Goal: Task Accomplishment & Management: Manage account settings

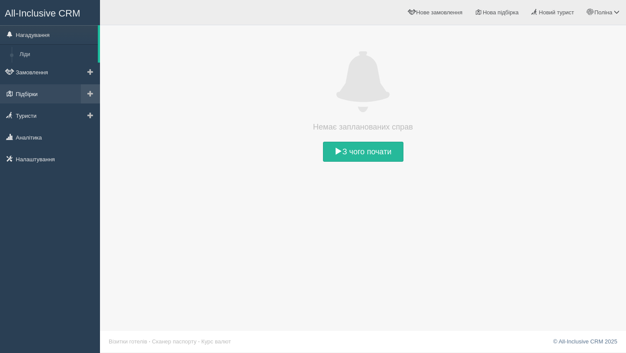
click at [46, 93] on link "Підбірки" at bounding box center [50, 93] width 100 height 19
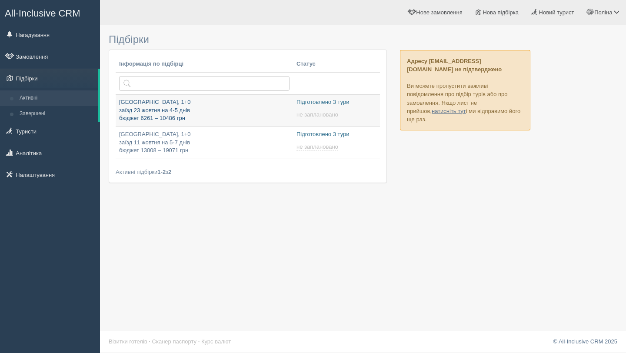
type input "[DATE] 18:20"
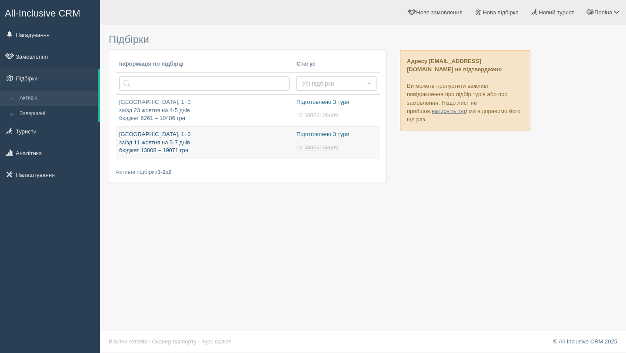
type input "2025-10-09 17:40"
click at [150, 136] on p "Туреччина, 1+0 заїзд 11 жовтня на 5-7 днів бюджет 13008 – 19071 грн" at bounding box center [204, 142] width 170 height 24
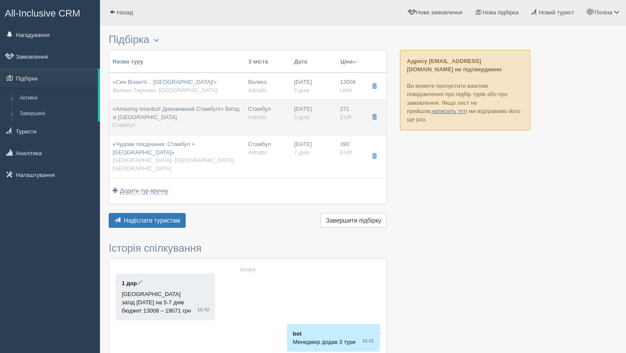
click at [278, 118] on td "Стамбул Adriatic" at bounding box center [268, 117] width 46 height 35
type input "«Amazing Istanbul! Дивовижний Стамбул!» Виїзд зі Львова"
type input "Стамбул"
type input "https://adriatic-travel.com.ua/tour/amazing-istanbul-dyvovyzhnyy-stambul?date=2…"
type input "Adriatic"
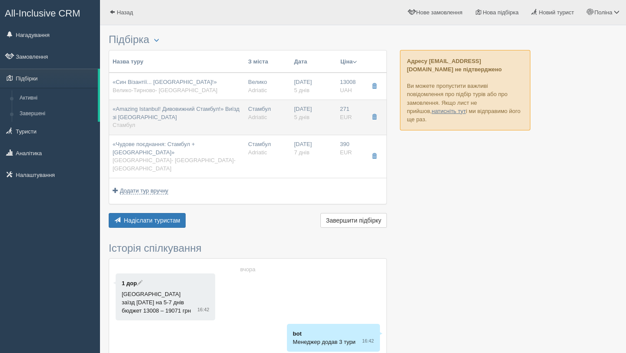
type input "5"
type input "271"
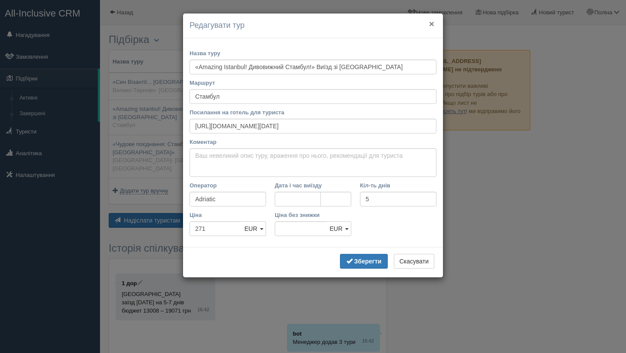
click at [429, 27] on button "×" at bounding box center [431, 23] width 5 height 9
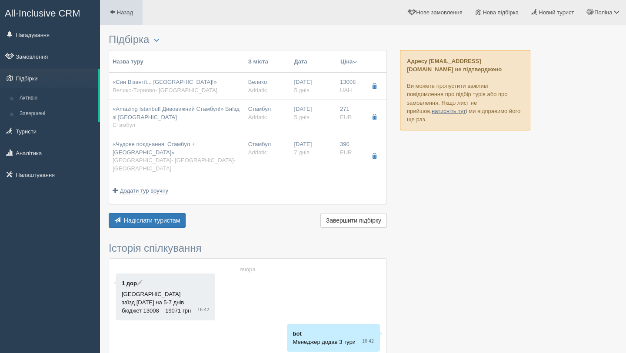
click at [113, 13] on span at bounding box center [112, 12] width 6 height 6
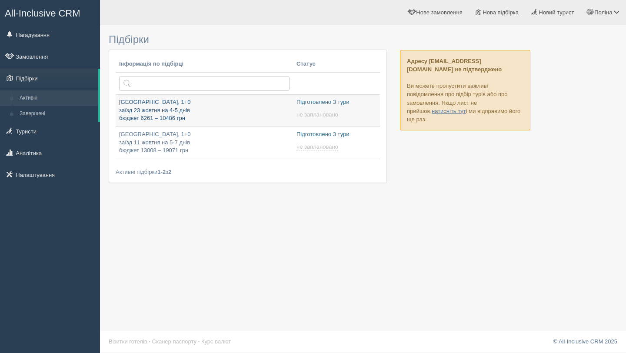
type input "[DATE] 18:20"
click at [144, 106] on p "Туреччина, 1+0 заїзд 23 жовтня на 4-5 днів бюджет 6261 – 10486 грн" at bounding box center [204, 110] width 170 height 24
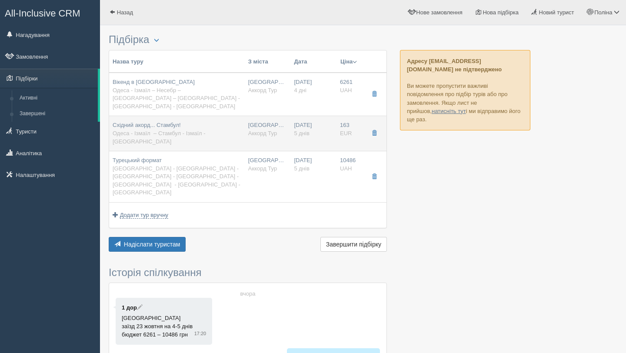
click at [156, 130] on span "Одеса - Ізмаїл – Стамбул - Ізмаїл - Одеса" at bounding box center [159, 137] width 93 height 15
type input "Східний акорд... Стамбул!"
type input "Одеса - Ізмаїл – Стамбул - Ізмаїл - Одеса"
type input "https://www.accordtour.com/tours/838031/tab/tab_price/tour_date/2025-12-06/cls_…"
type textarea "Днів: 5 , 2 нічних переїзди , екскурсій у вартості туру: 1"
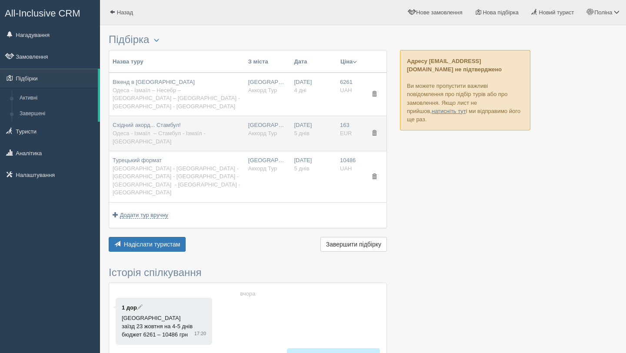
type input "Аккорд Тур"
type input "5"
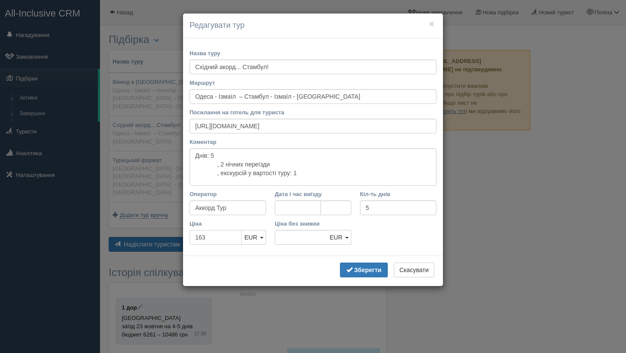
click at [224, 232] on input "163" at bounding box center [215, 237] width 52 height 15
click at [226, 244] on input "163" at bounding box center [215, 237] width 52 height 15
type input "16"
type input "163"
type input "1"
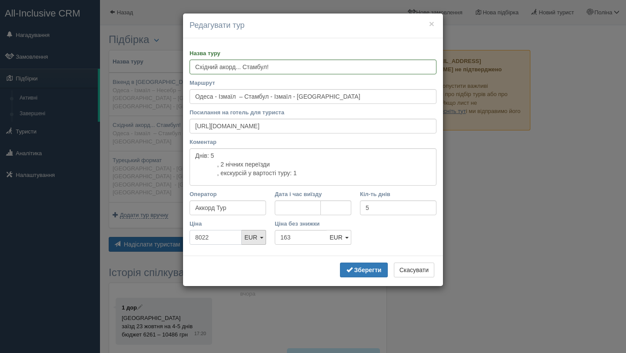
type input "8022"
click at [256, 237] on span "EUR" at bounding box center [250, 237] width 13 height 7
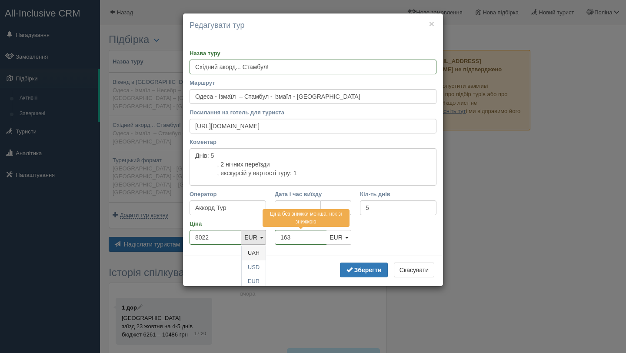
click at [251, 255] on link "UAH" at bounding box center [254, 253] width 24 height 14
click at [318, 241] on input "163" at bounding box center [301, 237] width 52 height 15
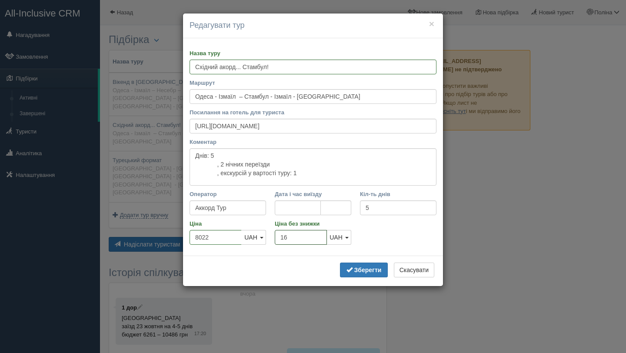
type input "1"
type input "8022"
click at [358, 269] on b "Зберегти" at bounding box center [367, 269] width 27 height 7
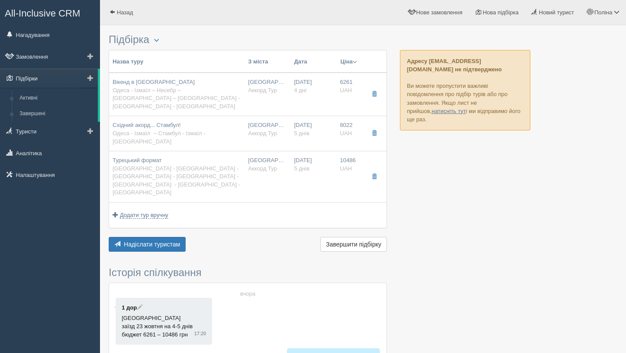
click at [40, 76] on link "Підбірки" at bounding box center [49, 78] width 98 height 19
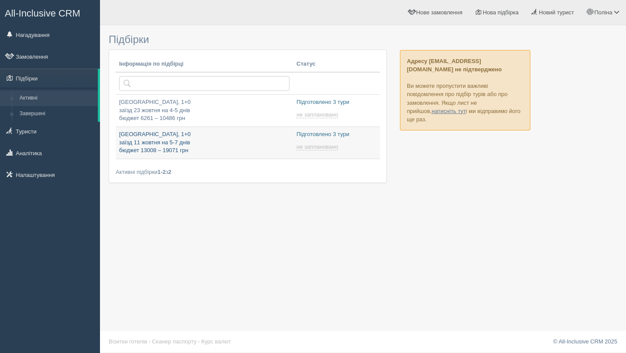
click at [160, 134] on p "[GEOGRAPHIC_DATA], 1+0 заїзд 11 жовтня на 5-7 днів бюджет 13008 – 19071 грн" at bounding box center [204, 142] width 170 height 24
type input "[DATE] 17:40"
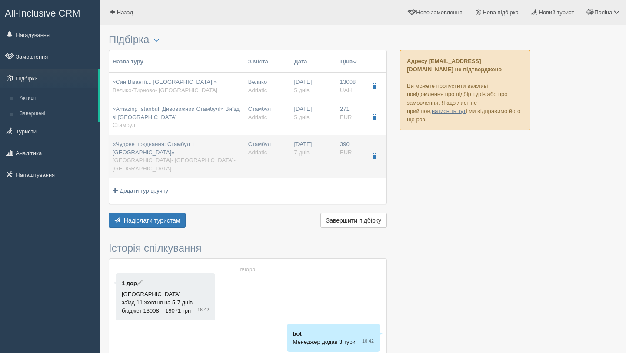
click at [199, 151] on div "«Чудове поєднання: Стамбул + Каппадокія» Стамбул- Анкара- Каппадокія" at bounding box center [177, 156] width 129 height 32
type input "«Чудове поєднання: Стамбул + Каппадокія»"
type input "Стамбул- Анкара- Каппадокія"
type input "https://adriatic-travel.com.ua/tour/chudove-poyednannya-stambul-kappadokiya?dat…"
type input "Adriatic"
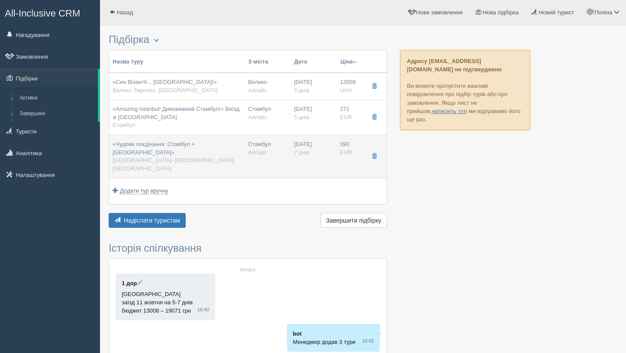
type input "7"
type input "390"
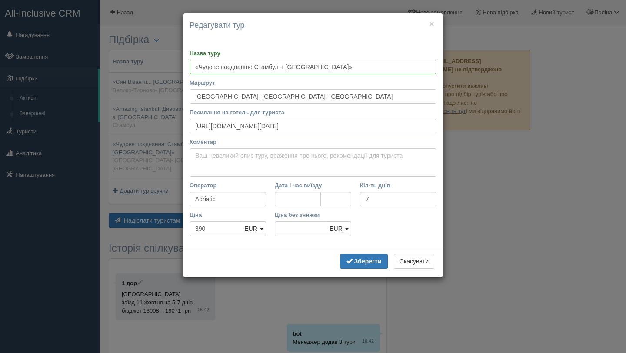
scroll to position [0, 40]
drag, startPoint x: 192, startPoint y: 128, endPoint x: 436, endPoint y: 133, distance: 243.3
click at [436, 133] on div "Посилання на готель для туриста https://adriatic-travel.com.ua/tour/chudove-poy…" at bounding box center [312, 120] width 247 height 25
click at [430, 24] on button "×" at bounding box center [431, 23] width 5 height 9
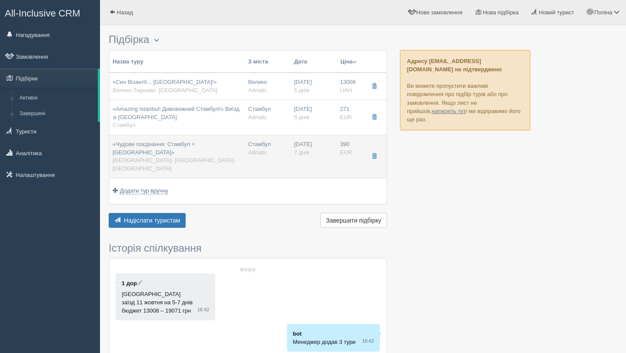
click at [302, 149] on span "7 днів" at bounding box center [301, 152] width 15 height 7
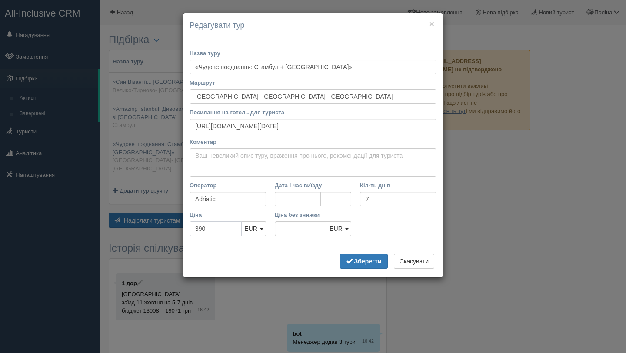
click at [231, 229] on input "390" at bounding box center [215, 228] width 52 height 15
type input "39"
type input "390"
type input "3"
type input "19071"
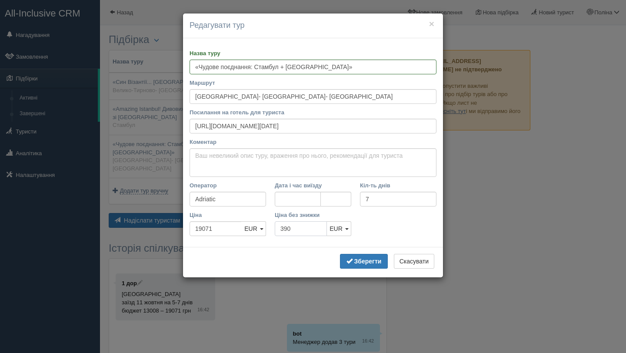
click at [316, 232] on input "390" at bounding box center [301, 228] width 52 height 15
type input "3"
type input "19071"
click at [359, 258] on b "Зберегти" at bounding box center [367, 261] width 27 height 7
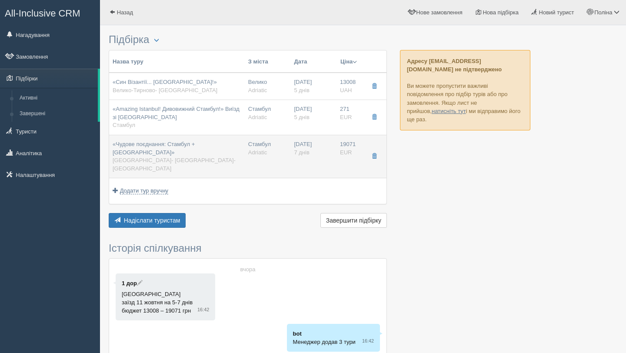
click at [299, 150] on span "7 днів" at bounding box center [301, 152] width 15 height 7
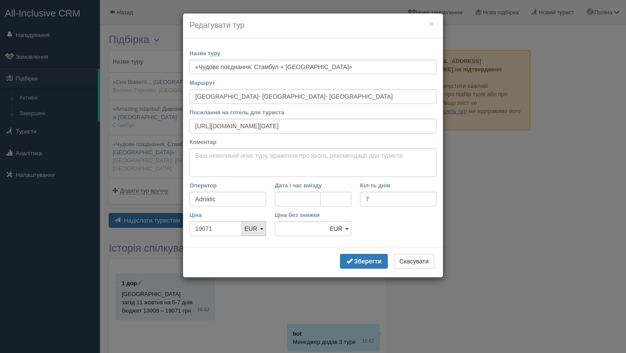
click at [258, 233] on link "EUR" at bounding box center [253, 228] width 25 height 15
click at [262, 246] on link "UAH" at bounding box center [254, 244] width 24 height 14
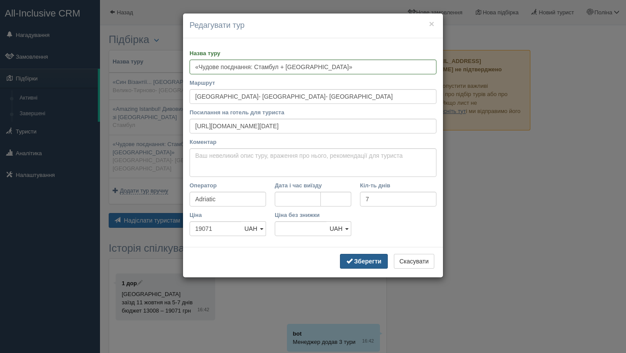
click at [363, 265] on button "Зберегти" at bounding box center [364, 261] width 48 height 15
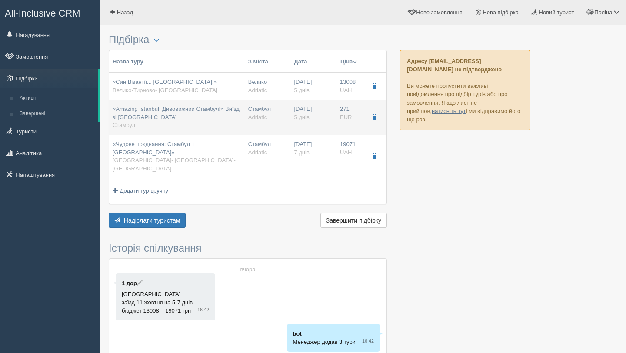
click at [255, 118] on span "Adriatic" at bounding box center [257, 117] width 19 height 7
type input "«Amazing Istanbul! Дивовижний Стамбул!» Виїзд зі Львова"
type input "Стамбул"
type input "https://adriatic-travel.com.ua/tour/amazing-istanbul-dyvovyzhnyy-stambul?date=2…"
type input "5"
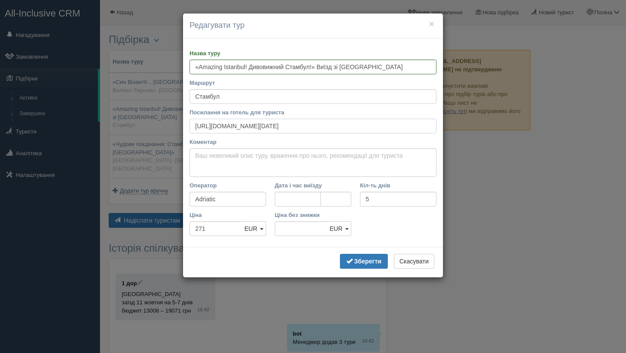
scroll to position [0, 27]
drag, startPoint x: 192, startPoint y: 124, endPoint x: 431, endPoint y: 126, distance: 238.9
click at [431, 126] on input "https://adriatic-travel.com.ua/tour/amazing-istanbul-dyvovyzhnyy-stambul?date=2…" at bounding box center [312, 126] width 247 height 15
drag, startPoint x: 431, startPoint y: 126, endPoint x: 184, endPoint y: 116, distance: 246.5
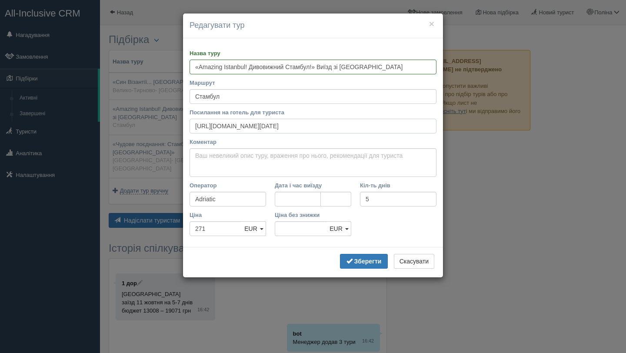
click at [184, 116] on div "Назва туру «Amazing Istanbul! Дивовижний Стамбул!» Виїзд зі Львова Маршрут Стам…" at bounding box center [313, 142] width 260 height 209
click at [214, 232] on input "271" at bounding box center [215, 228] width 52 height 15
type input "27"
type input "271"
type input "2"
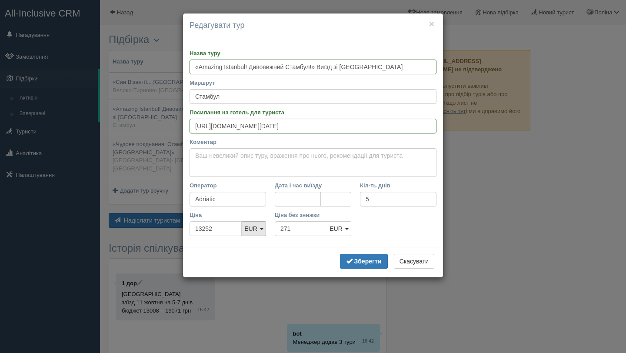
type input "13252"
click at [259, 233] on link "EUR" at bounding box center [253, 228] width 25 height 15
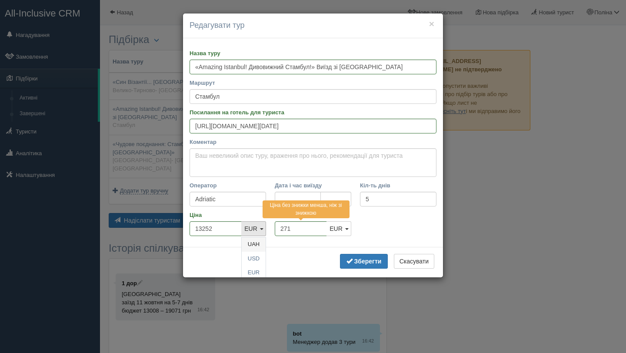
click at [259, 245] on link "UAH" at bounding box center [254, 244] width 24 height 14
click at [310, 228] on input "271" at bounding box center [301, 228] width 52 height 15
type input "2"
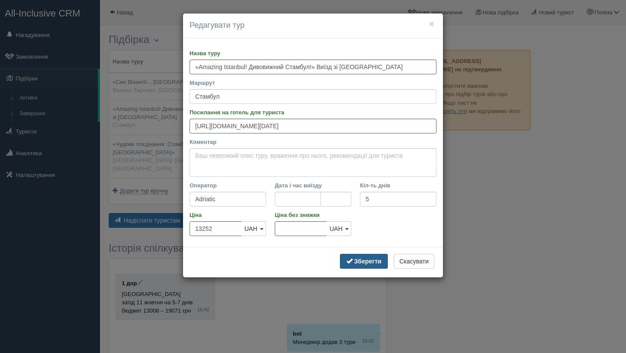
click at [359, 260] on b "Зберегти" at bounding box center [367, 261] width 27 height 7
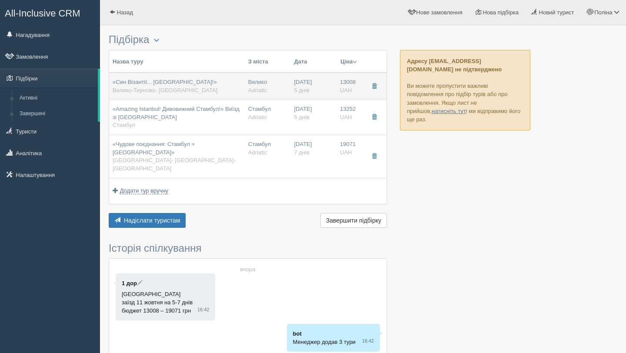
click at [240, 81] on td "«Син Візантії... Стамбул!» Велико-Тирново- Стамбул" at bounding box center [177, 86] width 136 height 27
type input "«Син Візантії... Стамбул!»"
type input "Велико-Тирново- Стамбул"
type input "https://adriatic-travel.com.ua/tour/syn-vizantiyi-stambul?date=2025-11-08"
type input "13008"
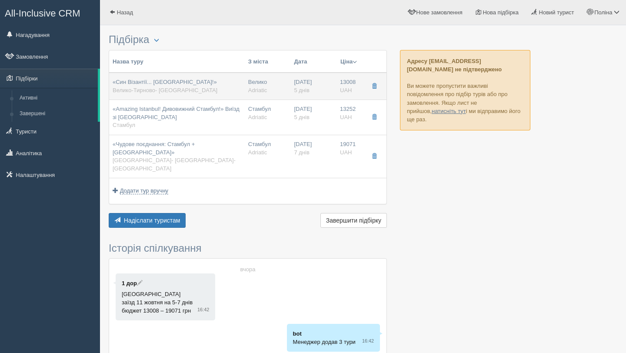
type input "266"
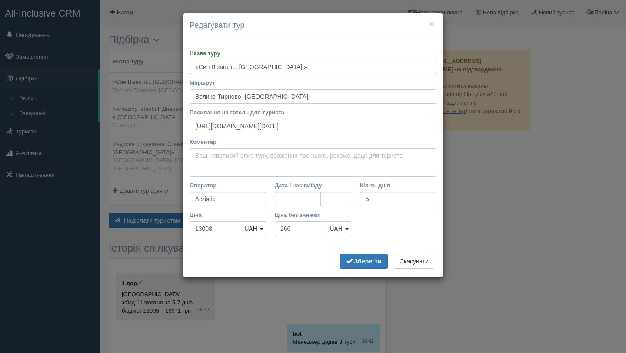
drag, startPoint x: 194, startPoint y: 127, endPoint x: 430, endPoint y: 123, distance: 235.9
click at [430, 123] on input "https://adriatic-travel.com.ua/tour/syn-vizantiyi-stambul?date=2025-11-08" at bounding box center [312, 126] width 247 height 15
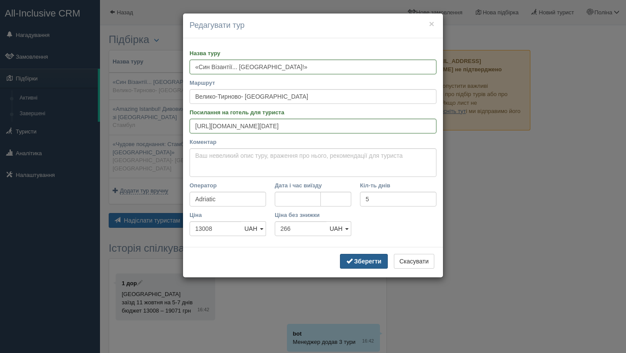
click at [373, 260] on b "Зберегти" at bounding box center [367, 261] width 27 height 7
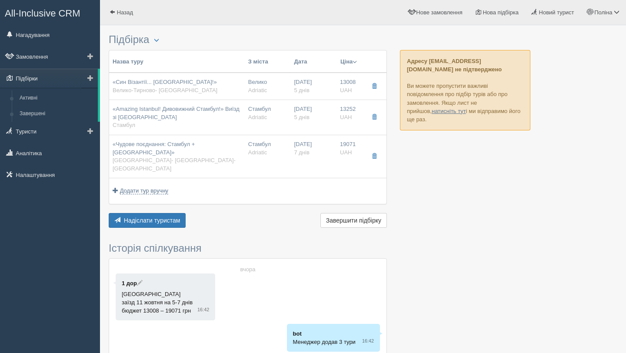
click at [37, 81] on link "Підбірки" at bounding box center [49, 78] width 98 height 19
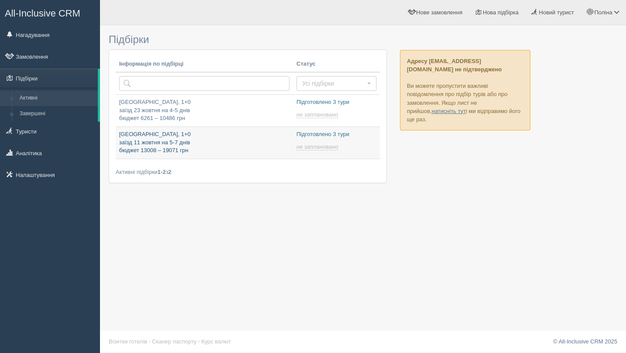
type input "[DATE] 17:40"
click at [171, 136] on p "[GEOGRAPHIC_DATA], 1+0 заїзд 11 жовтня на 5-7 днів бюджет 13008 – 19071 грн" at bounding box center [204, 142] width 170 height 24
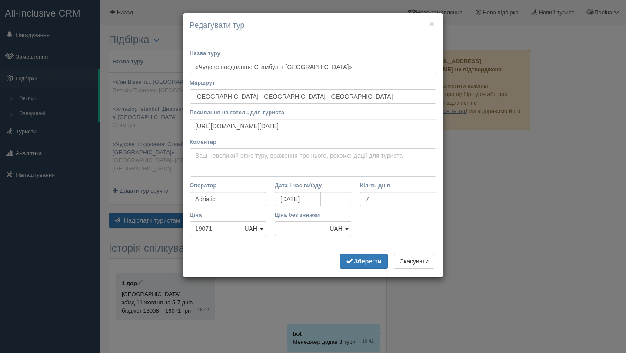
click at [219, 165] on textarea "Коментар" at bounding box center [312, 162] width 247 height 29
paste textarea "Автобусний тур в Каппадокію на 7 днів Детальніше - https://adriatic-travel.com.…"
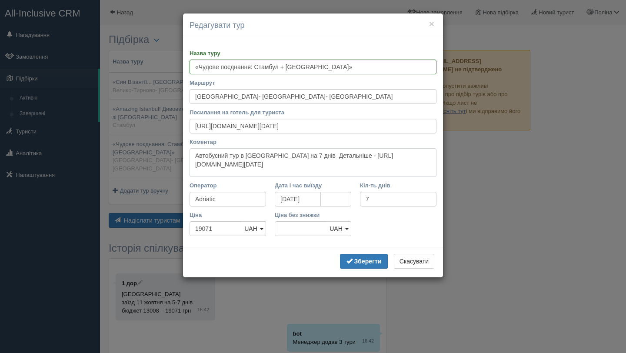
drag, startPoint x: 313, startPoint y: 154, endPoint x: 429, endPoint y: 169, distance: 117.0
click at [429, 169] on textarea "Автобусний тур в Каппадокію на 7 днів Детальніше - https://adriatic-travel.com.…" at bounding box center [312, 162] width 247 height 29
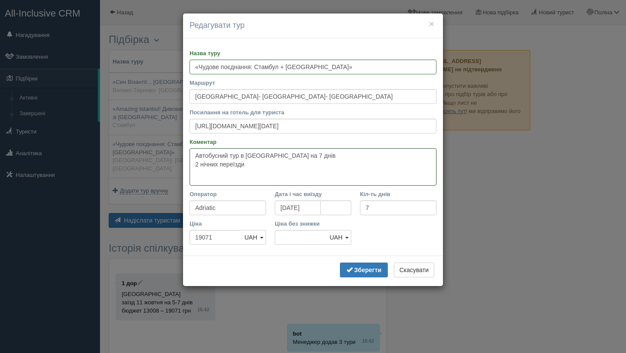
paste textarea "По маршруту автобусного туру відвідаємо: Стамбул, Анкару, Каппадокію. Детальніш…"
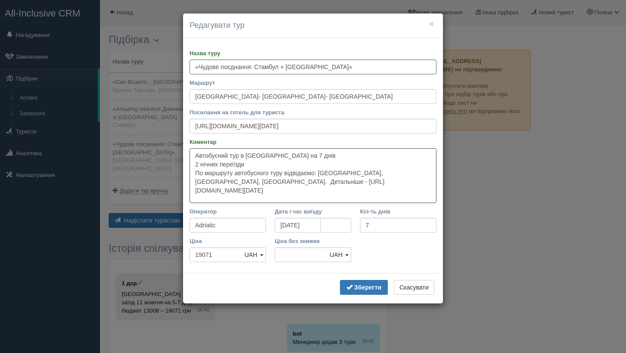
drag, startPoint x: 197, startPoint y: 181, endPoint x: 292, endPoint y: 191, distance: 95.2
click at [292, 191] on textarea "Автобусний тур в Каппадокію на 7 днів 2 нічних переїзди По маршруту автобусного…" at bounding box center [312, 175] width 247 height 55
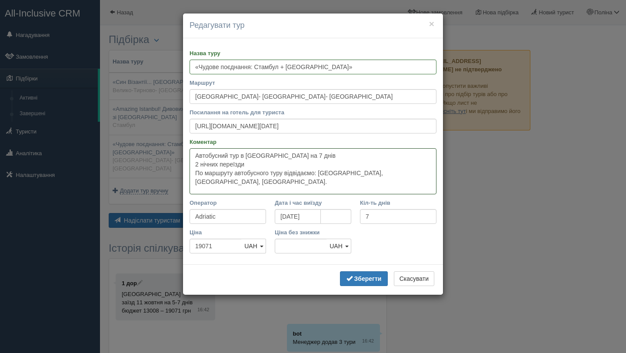
paste textarea "Проживання по маршруту: готель 3* Детальніше - https://adriatic-travel.com.ua/t…"
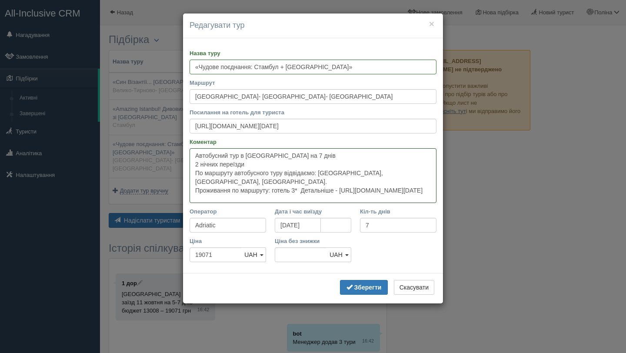
drag, startPoint x: 304, startPoint y: 180, endPoint x: 430, endPoint y: 195, distance: 126.8
click at [430, 195] on textarea "Автобусний тур в Каппадокію на 7 днів 2 нічних переїзди По маршруту автобусного…" at bounding box center [312, 175] width 247 height 55
paste textarea "Харчування - сніданки Детальніше - https://adriatic-travel.com.ua/tour/chudove-…"
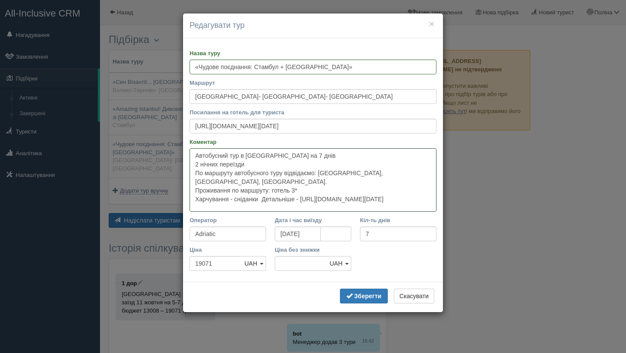
drag, startPoint x: 265, startPoint y: 189, endPoint x: 371, endPoint y: 197, distance: 106.7
click at [371, 197] on textarea "Автобусний тур в Каппадокію на 7 днів 2 нічних переїзди По маршруту автобусного…" at bounding box center [312, 179] width 247 height 63
paste textarea "Оглядова пішохідна екскурсія по Стамбулу Детальніше - https://adriatic-travel.c…"
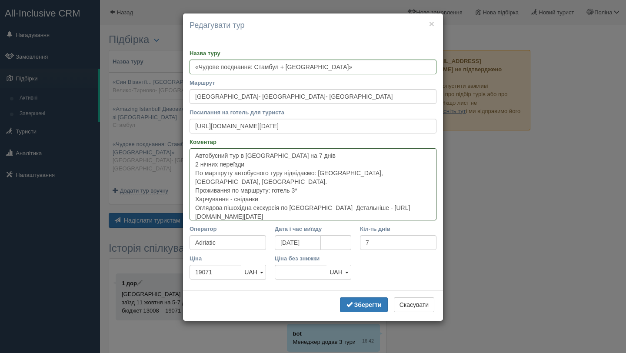
drag, startPoint x: 325, startPoint y: 198, endPoint x: 448, endPoint y: 209, distance: 123.0
click at [448, 209] on div "× Редагувати тур Назва туру «Чудове поєднання: Стамбул + Каппадокія» Маршрут Ст…" at bounding box center [313, 176] width 626 height 353
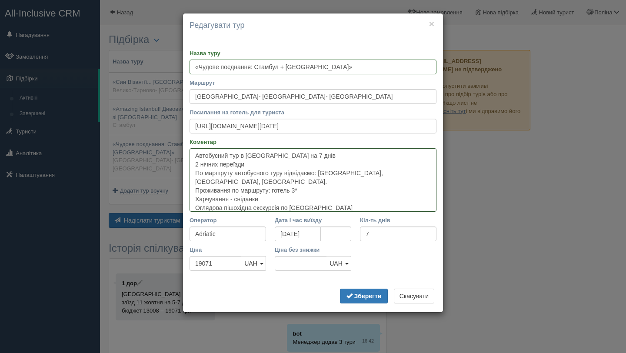
click at [277, 160] on textarea "Автобусний тур в Каппадокію на 7 днів 2 нічних переїзди По маршруту автобусного…" at bounding box center [312, 179] width 247 height 63
click at [195, 165] on textarea "Автобусний тур в Каппадокію на 7 днів 2 нічних переїзди По маршруту автобусного…" at bounding box center [312, 179] width 247 height 63
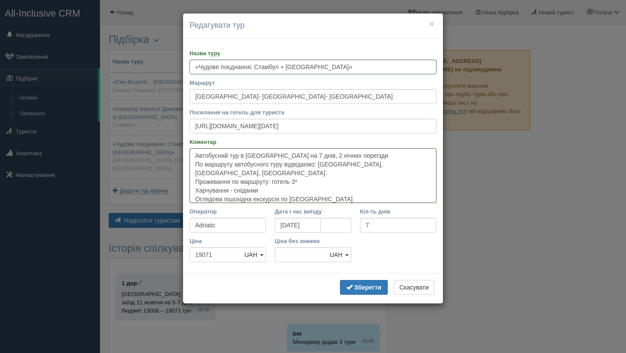
click at [399, 156] on textarea "Автобусний тур в Каппадокію на 7 днів, 2 нічних переїзди По маршруту автобусног…" at bounding box center [312, 175] width 247 height 55
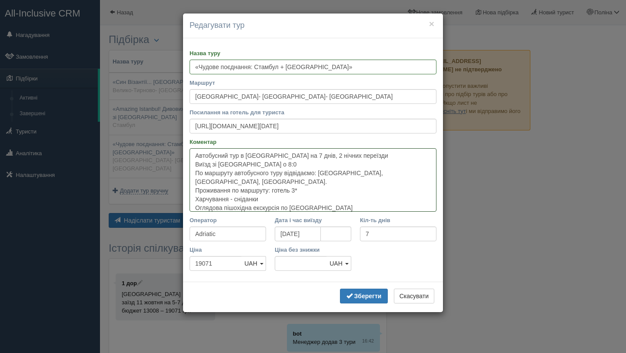
type textarea "Автобусний тур в Каппадокію на 7 днів, 2 нічних переїзди Виїзд зі Львову о 8:00…"
click at [366, 295] on b "Зберегти" at bounding box center [367, 295] width 27 height 7
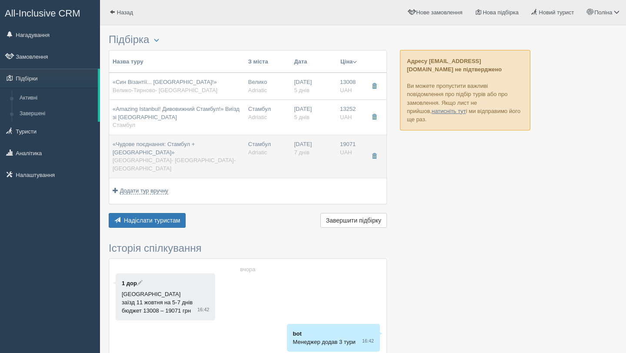
click at [226, 152] on div "«Чудове поєднання: Стамбул + Каппадокія» Стамбул- Анкара- Каппадокія" at bounding box center [177, 156] width 129 height 32
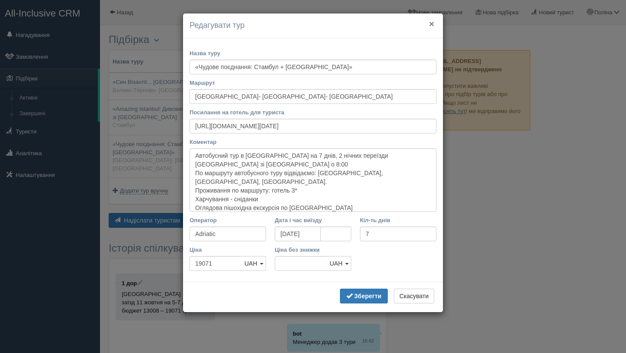
click at [431, 27] on button "×" at bounding box center [431, 23] width 5 height 9
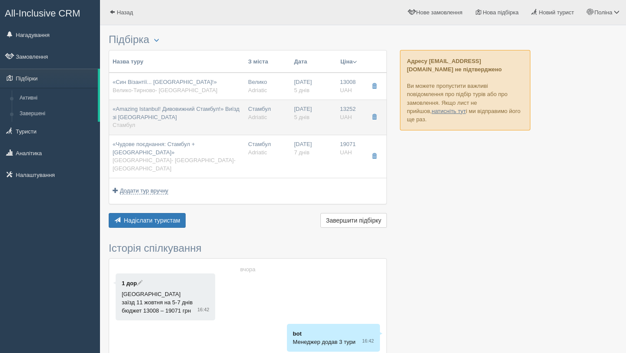
click at [232, 125] on div "«Amazing Istanbul! Дивовижний Стамбул!» Виїзд зі Львова Стамбул" at bounding box center [177, 117] width 129 height 24
type input "«Amazing Istanbul! Дивовижний Стамбул!» Виїзд зі Львова"
type input "Стамбул"
type input "https://adriatic-travel.com.ua/tour/amazing-istanbul-dyvovyzhnyy-stambul?date=2…"
type input "5"
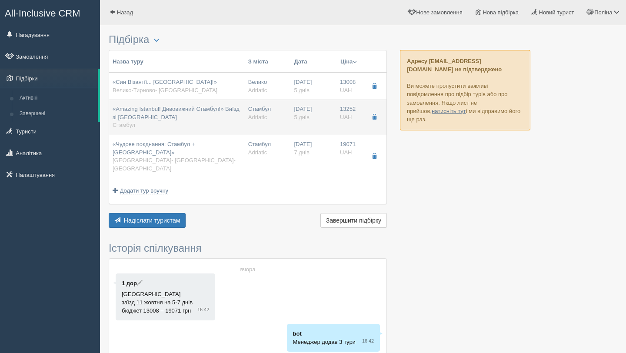
type input "13252"
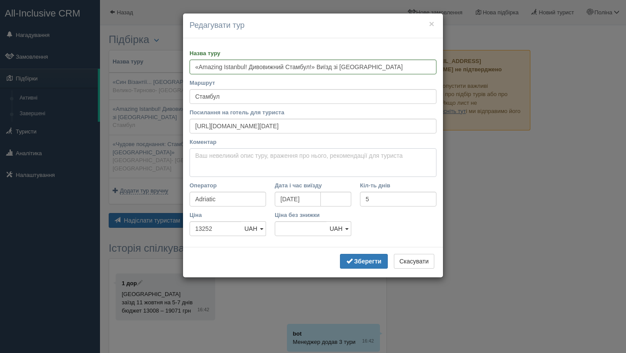
click at [232, 158] on textarea "Коментар" at bounding box center [312, 162] width 247 height 29
paste textarea "Автобусний тур на 5 днів Детальніше - https://adriatic-travel.com.ua/tour/amazi…"
drag, startPoint x: 272, startPoint y: 155, endPoint x: 404, endPoint y: 171, distance: 133.4
click at [404, 171] on textarea "Автобусний тур на 5 днів Детальніше - https://adriatic-travel.com.ua/tour/amazi…" at bounding box center [312, 162] width 247 height 29
type textarea "Автобусний тур на 5 днів, 2 нічних переїзди"
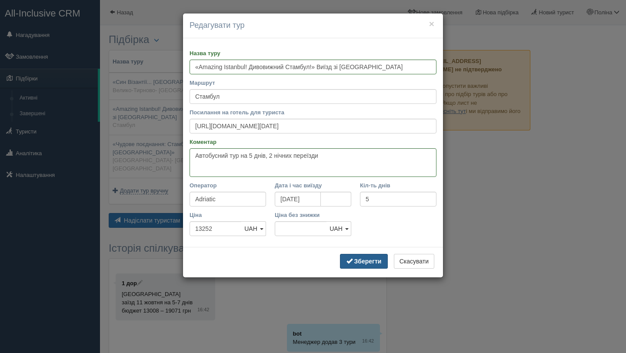
click at [361, 261] on b "Зберегти" at bounding box center [367, 261] width 27 height 7
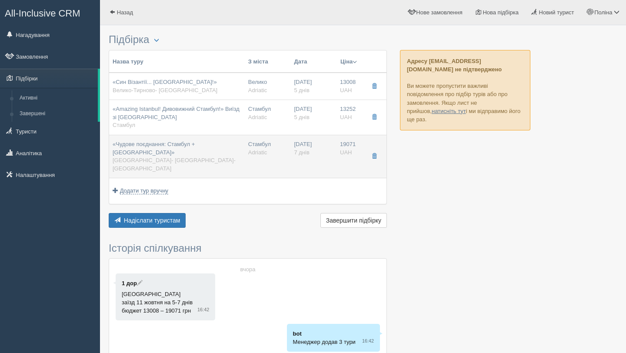
click at [187, 157] on span "Стамбул- Анкара- Каппадокія" at bounding box center [174, 164] width 123 height 15
type input "«Чудове поєднання: Стамбул + Каппадокія»"
type input "Стамбул- Анкара- Каппадокія"
type input "https://adriatic-travel.com.ua/tour/chudove-poyednannya-stambul-kappadokiya?dat…"
type textarea "Автобусний тур в Каппадокію на 7 днів, 2 нічних переїзди Виїзд зі Львову о 8:00…"
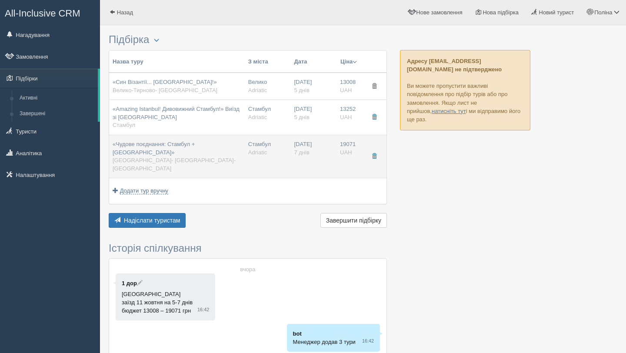
type input "7"
type input "19071"
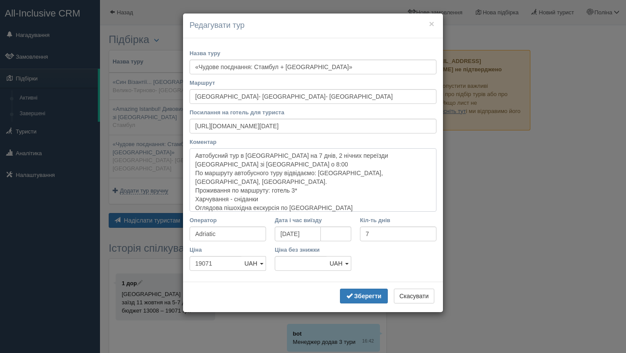
click at [279, 164] on textarea "Автобусний тур в Каппадокію на 7 днів, 2 нічних переїзди Виїзд зі Львову о 8:00…" at bounding box center [312, 179] width 247 height 63
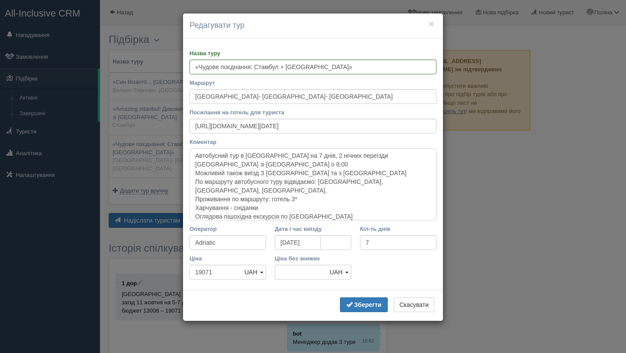
type textarea "Автобусний тур в Каппадокію на 7 днів, 2 нічних переїзди Виїзд зі Львову о 8:00…"
click at [365, 300] on button "Зберегти" at bounding box center [364, 304] width 48 height 15
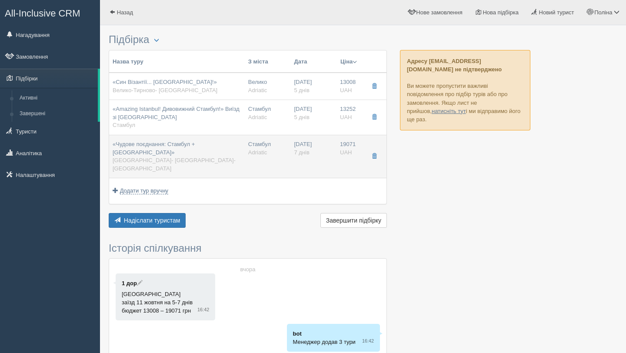
click at [182, 111] on span "«Amazing Istanbul! Дивовижний Стамбул!» Виїзд зі Львова" at bounding box center [176, 113] width 127 height 15
type input "«Amazing Istanbul! Дивовижний Стамбул!» Виїзд зі Львова"
type input "Стамбул"
type input "https://adriatic-travel.com.ua/tour/amazing-istanbul-dyvovyzhnyy-stambul?date=2…"
type textarea "Автобусний тур на 5 днів, 2 нічних переїзди"
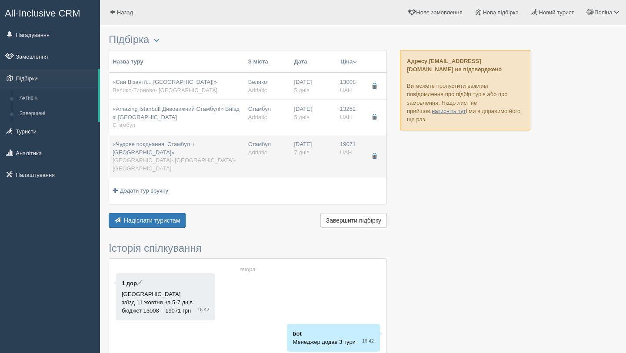
type input "5"
type input "13252"
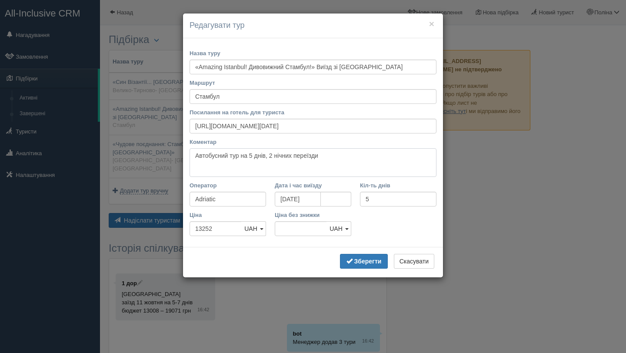
click at [325, 159] on textarea "Автобусний тур на 5 днів, 2 нічних переїзди" at bounding box center [312, 162] width 247 height 29
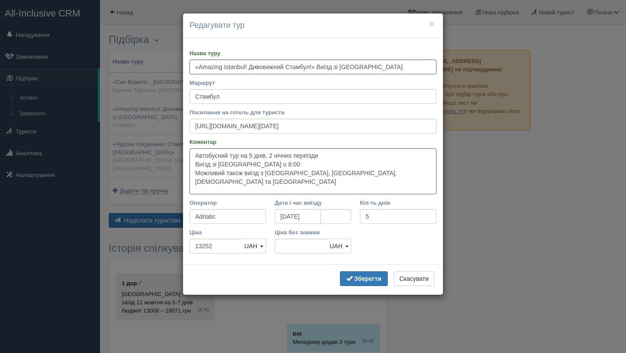
type textarea "Автобусний тур на 5 днів, 2 нічних переїзди Виїзд зі Львова о 8:00 Можливий так…"
click at [355, 276] on b "Зберегти" at bounding box center [367, 278] width 27 height 7
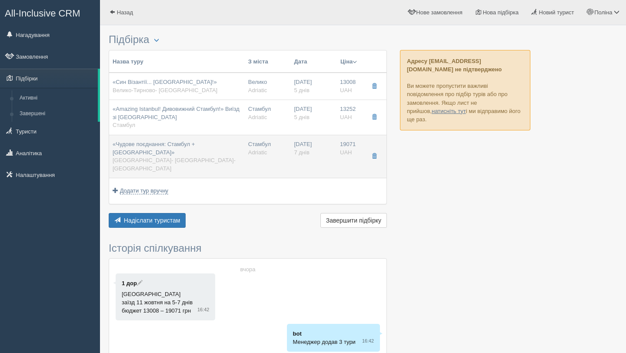
click at [156, 157] on span "Стамбул- Анкара- Каппадокія" at bounding box center [174, 164] width 123 height 15
type input "«Чудове поєднання: Стамбул + Каппадокія»"
type input "Стамбул- Анкара- Каппадокія"
type input "https://adriatic-travel.com.ua/tour/chudove-poyednannya-stambul-kappadokiya?dat…"
type textarea "Автобусний тур в Каппадокію на 7 днів, 2 нічних переїзди Виїзд зі Львову о 8:00…"
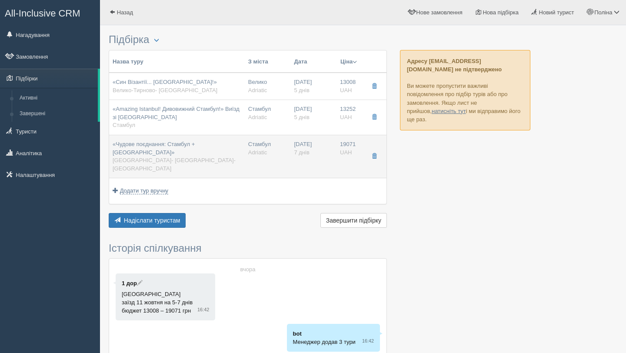
type input "7"
type input "19071"
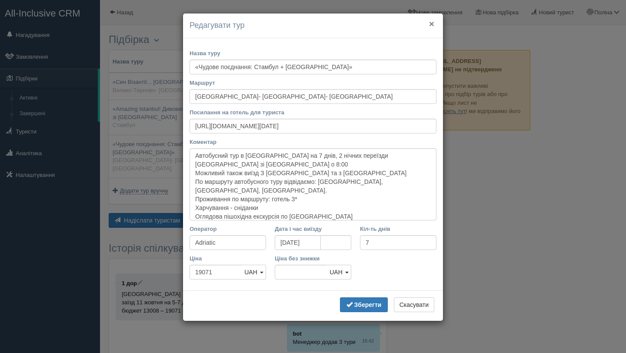
click at [429, 24] on button "×" at bounding box center [431, 23] width 5 height 9
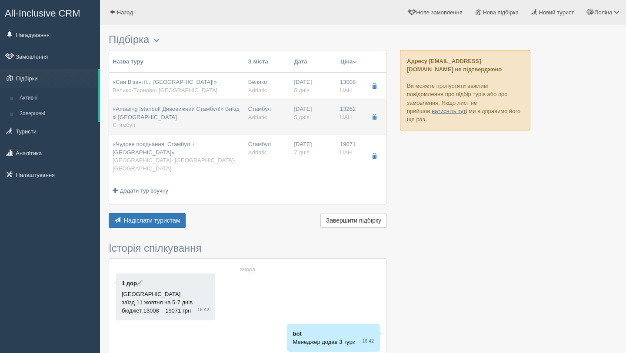
click at [212, 125] on div "«Amazing Istanbul! Дивовижний Стамбул!» Виїзд зі Львова Стамбул" at bounding box center [177, 117] width 129 height 24
type input "«Amazing Istanbul! Дивовижний Стамбул!» Виїзд зі Львова"
type input "Стамбул"
type input "https://adriatic-travel.com.ua/tour/amazing-istanbul-dyvovyzhnyy-stambul?date=2…"
type textarea "Автобусний тур на 5 днів, 2 нічних переїзди Виїзд зі Львова о 8:00 Можливий так…"
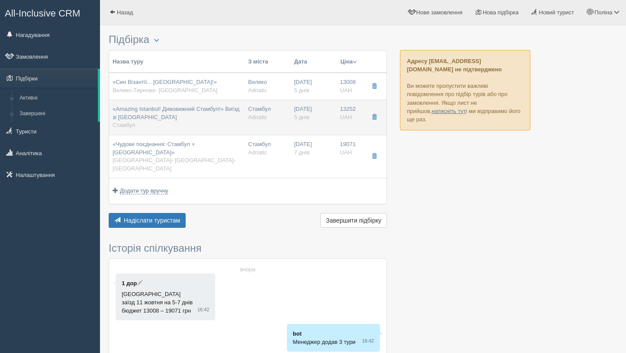
type input "5"
type input "13252"
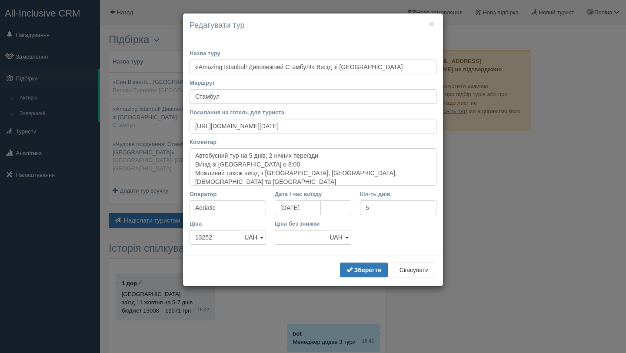
click at [381, 170] on textarea "Автобусний тур на 5 днів, 2 нічних переїзди Виїзд зі Львова о 8:00 Можливий так…" at bounding box center [312, 166] width 247 height 37
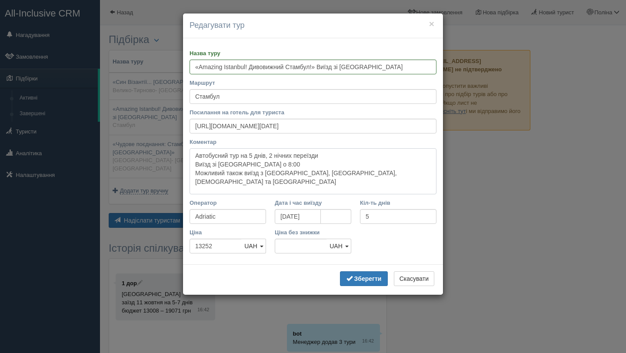
paste textarea "У турі відвідаємо: Стамбул. Детальніше - https://adriatic-travel.com.ua/tour/am…"
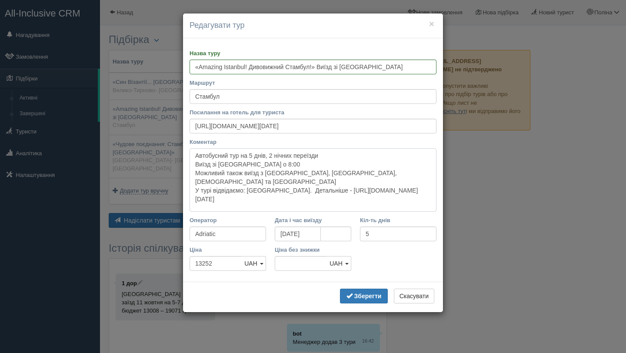
drag, startPoint x: 278, startPoint y: 180, endPoint x: 298, endPoint y: 210, distance: 35.9
click at [298, 210] on textarea "Автобусний тур на 5 днів, 2 нічних переїзди Виїзд зі Львова о 8:00 Можливий так…" at bounding box center [312, 179] width 247 height 63
drag, startPoint x: 279, startPoint y: 180, endPoint x: 311, endPoint y: 202, distance: 38.9
click at [311, 202] on textarea "Автобусний тур на 5 днів, 2 нічних переїзди Виїзд зі Львова о 8:00 Можливий так…" at bounding box center [312, 179] width 247 height 63
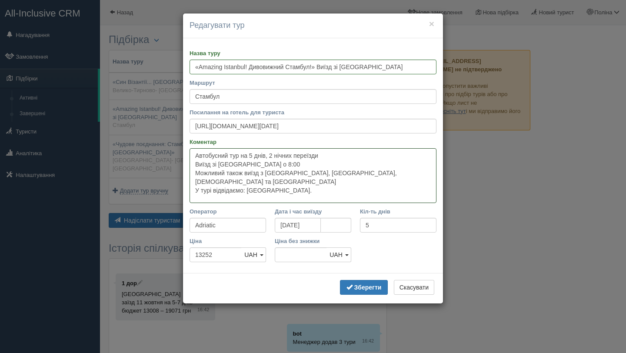
paste textarea "В період з 01.04 по 30.04 в Стамбулі проходить фестиваль тюльпанів. Відвідуємо …"
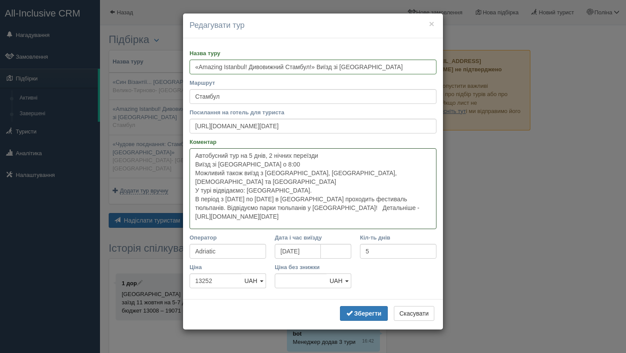
drag, startPoint x: 193, startPoint y: 199, endPoint x: 261, endPoint y: 221, distance: 71.7
click at [261, 221] on textarea "Автобусний тур на 5 днів, 2 нічних переїзди Виїзд зі Львова о 8:00 Можливий так…" at bounding box center [312, 188] width 247 height 81
type textarea "Автобусний тур на 5 днів, 2 нічних переїзди Виїзд зі Львова о 8:00 Можливий так…"
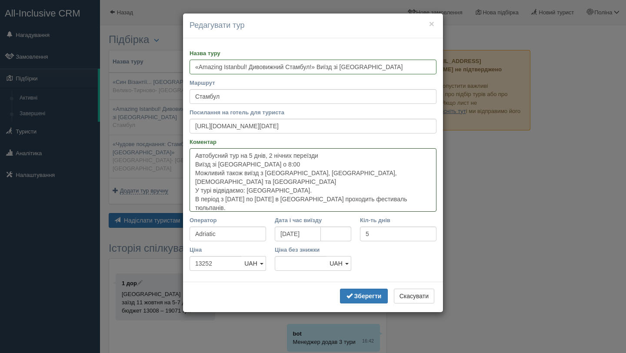
paste textarea "Проживання по маршруту: готель 3-4* Харчування - сніданки Детальніше - https://…"
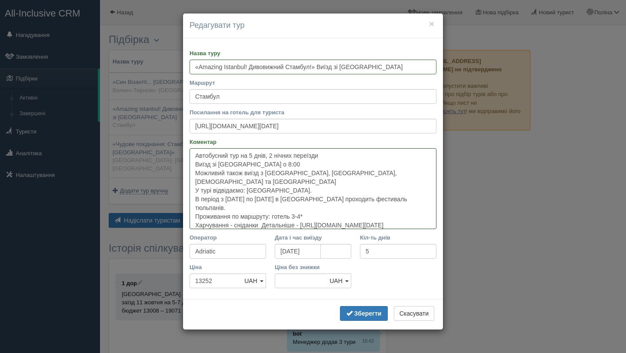
drag, startPoint x: 263, startPoint y: 207, endPoint x: 378, endPoint y: 226, distance: 116.7
click at [378, 226] on textarea "Автобусний тур на 5 днів, 2 нічних переїзди Виїзд зі Львова о 8:00 Можливий так…" at bounding box center [312, 188] width 247 height 81
paste textarea "у вартість туру входить 1 оглядова екскурсія по Стамбулу. Детальніше - https://…"
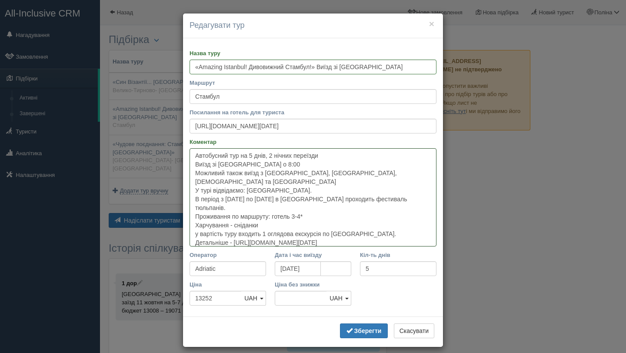
drag, startPoint x: 370, startPoint y: 218, endPoint x: 391, endPoint y: 245, distance: 34.6
click at [391, 245] on textarea "Автобусний тур на 5 днів, 2 нічних переїзди Виїзд зі Львова о 8:00 Можливий так…" at bounding box center [312, 197] width 247 height 98
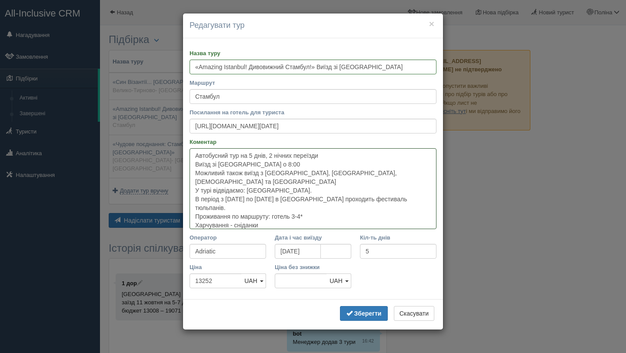
click at [377, 169] on textarea "Автобусний тур на 5 днів, 2 нічних переїзди Виїзд зі Львова о 8:00 Можливий так…" at bounding box center [312, 188] width 247 height 81
click at [376, 176] on textarea "Автобусний тур на 5 днів, 2 нічних переїзди Виїзд зі Львова о 8:00 Можливий так…" at bounding box center [312, 188] width 247 height 81
click at [195, 152] on textarea "Автобусний тур на 5 днів, 2 нічних переїзди Виїзд зі Львова о 8:00 Можливий так…" at bounding box center [312, 188] width 247 height 81
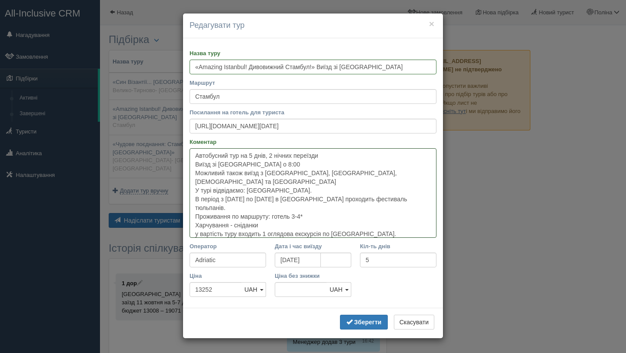
click at [206, 156] on textarea "Автобусний тур на 5 днів, 2 нічних переїзди Виїзд зі Львова о 8:00 Можливий так…" at bounding box center [312, 192] width 247 height 89
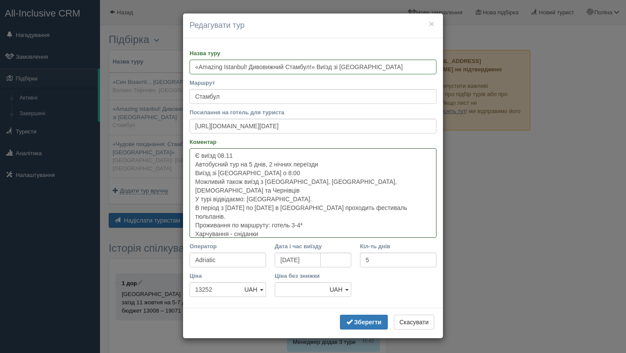
click at [201, 153] on textarea "Є виїзд 08.11 Автобусний тур на 5 днів, 2 нічних переїзди Виїзд зі Львова о 8:0…" at bounding box center [312, 192] width 247 height 89
type textarea "Є ще виїзд 08.11 Автобусний тур на 5 днів, 2 нічних переїзди Виїзд зі Львова о …"
click at [364, 318] on b "Зберегти" at bounding box center [367, 321] width 27 height 7
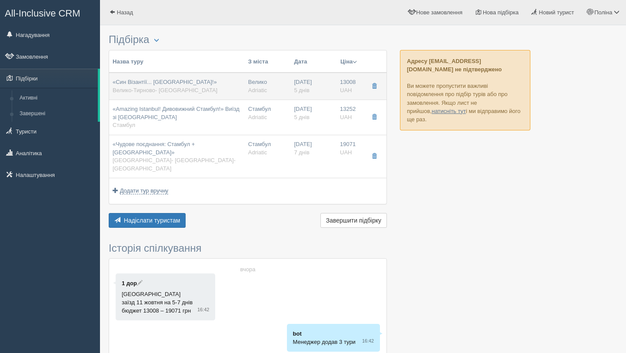
click at [199, 88] on td "«Син Візантії... Стамбул!» Велико-Тирново- Стамбул" at bounding box center [177, 86] width 136 height 27
type input "«Син Візантії... Стамбул!»"
type input "Велико-Тирново- Стамбул"
type input "https://adriatic-travel.com.ua/tour/syn-vizantiyi-stambul?date=2025-11-08"
type input "13008"
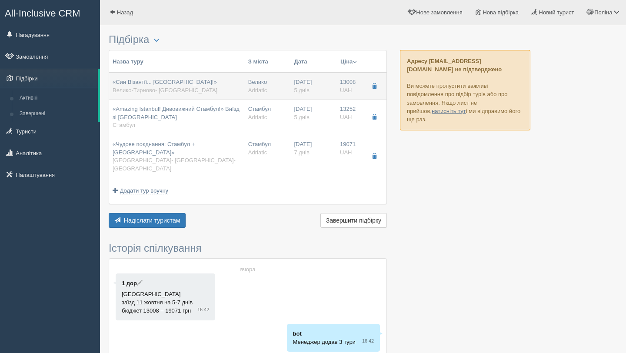
type input "266"
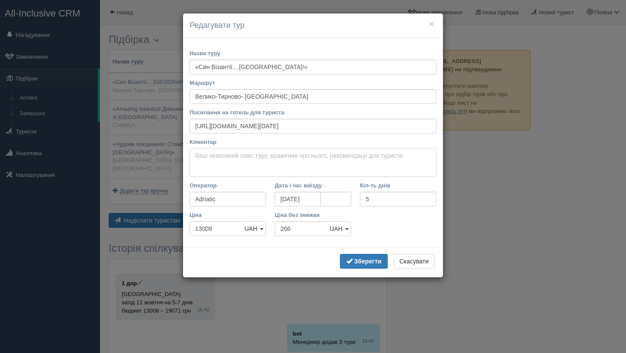
click at [262, 163] on textarea "Коментар" at bounding box center [312, 162] width 247 height 29
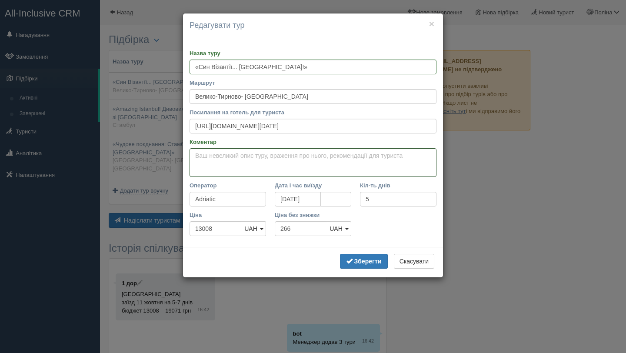
paste textarea "Автобусний тур на 5 днів з 1 нічним переїздом Детальніше - https://adriatic-tra…"
drag, startPoint x: 335, startPoint y: 156, endPoint x: 370, endPoint y: 162, distance: 34.9
click at [370, 162] on textarea "Автобусний тур на 5 днів з 1 нічним переїздом Детальніше - https://adriatic-tra…" at bounding box center [312, 162] width 247 height 29
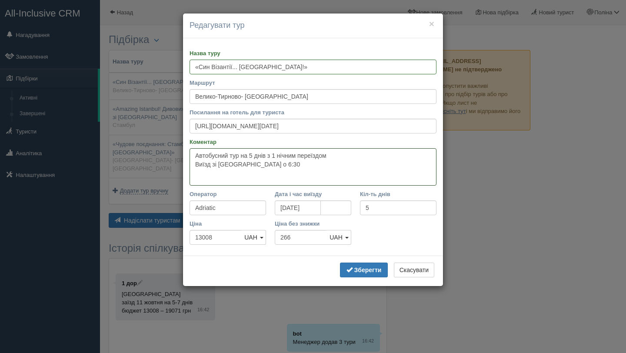
paste textarea "У вартість туру включена 1 екскурсія по місту: Стамбул. Детальніше - https://ad…"
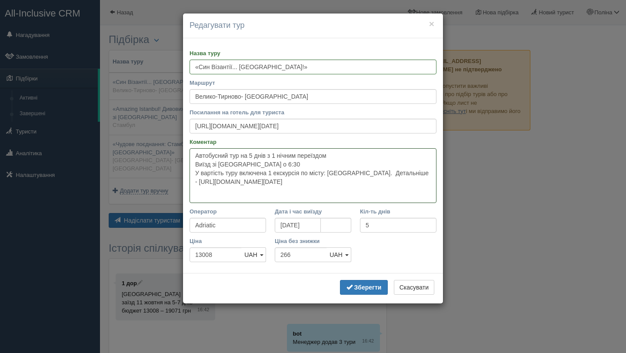
drag, startPoint x: 364, startPoint y: 172, endPoint x: 372, endPoint y: 184, distance: 14.3
click at [372, 184] on textarea "Автобусний тур на 5 днів з 1 нічним переїздом Виїзд зі Львова о 6:30 У вартість…" at bounding box center [312, 175] width 247 height 55
drag, startPoint x: 247, startPoint y: 193, endPoint x: 364, endPoint y: 171, distance: 119.4
click at [364, 171] on textarea "Автобусний тур на 5 днів з 1 нічним переїздом Виїзд зі Львова о 6:30 У вартість…" at bounding box center [312, 175] width 247 height 55
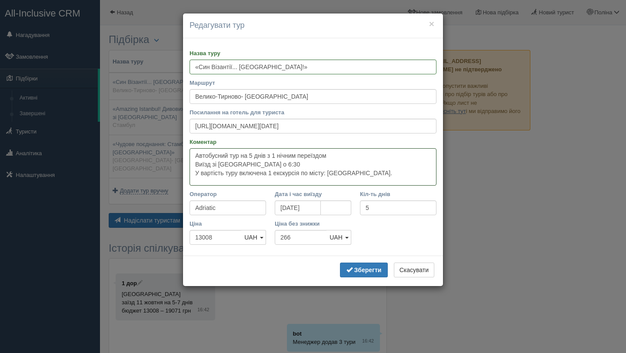
click at [323, 160] on textarea "Автобусний тур на 5 днів з 1 нічним переїздом Виїзд зі Львова о 6:30 У вартість…" at bounding box center [312, 166] width 247 height 37
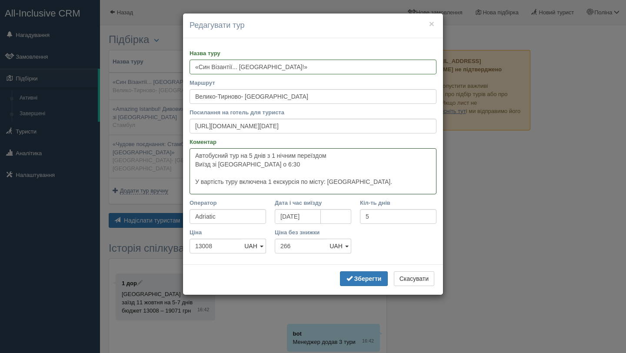
paste textarea "Відвідаємо такі міста: Велико-Тирново (Болгарія), Стамбул (Туреччина). Детальні…"
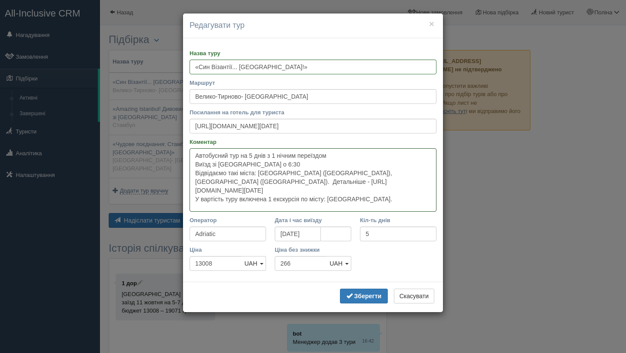
drag, startPoint x: 195, startPoint y: 181, endPoint x: 252, endPoint y: 189, distance: 57.8
click at [252, 189] on textarea "Автобусний тур на 5 днів з 1 нічним переїздом Виїзд зі Львова о 6:30 Відвідаємо…" at bounding box center [312, 179] width 247 height 63
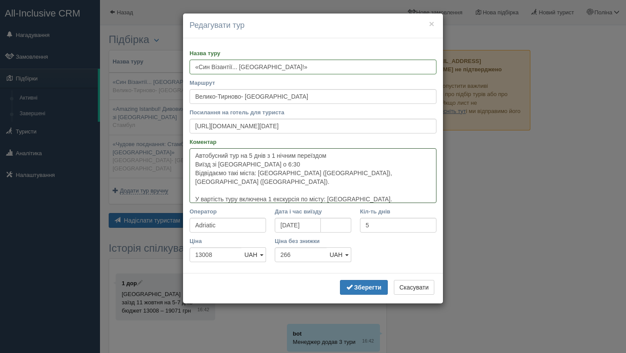
paste textarea "Проживання по маршруту: готелі 3-4* Харчування - сніданки Детальніше - https://…"
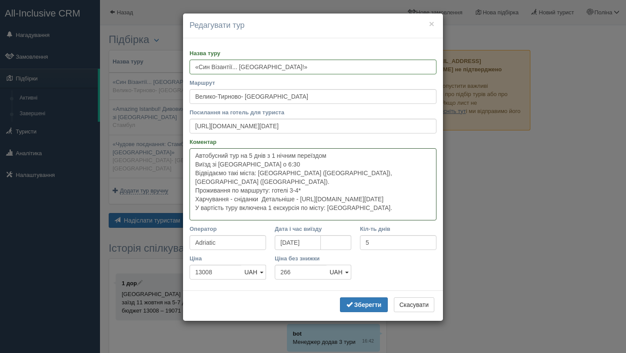
drag, startPoint x: 265, startPoint y: 187, endPoint x: 338, endPoint y: 199, distance: 73.6
click at [338, 199] on textarea "Автобусний тур на 5 днів з 1 нічним переїздом Виїзд зі Львова о 6:30 Відвідаємо…" at bounding box center [312, 184] width 247 height 72
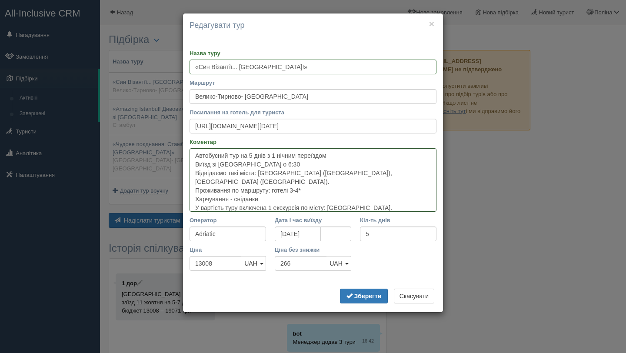
type textarea "Автобусний тур на 5 днів з 1 нічним переїздом Виїзд зі Львова о 6:30 Відвідаємо…"
click at [354, 295] on b "Зберегти" at bounding box center [367, 295] width 27 height 7
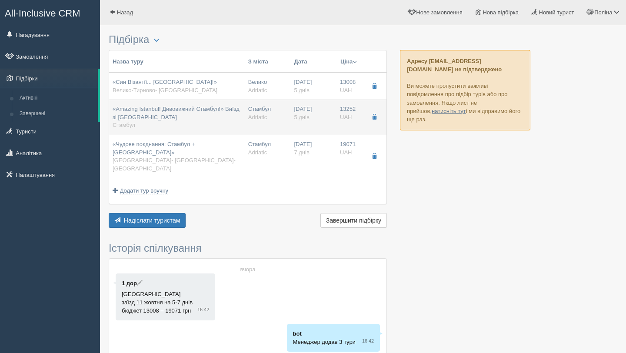
click at [228, 128] on div "«Amazing Istanbul! Дивовижний Стамбул!» Виїзд зі Львова Стамбул" at bounding box center [177, 117] width 129 height 24
type input "«Amazing Istanbul! Дивовижний Стамбул!» Виїзд зі Львова"
type input "Стамбул"
type input "https://adriatic-travel.com.ua/tour/amazing-istanbul-dyvovyzhnyy-stambul?date=2…"
type textarea "Є ще виїзд 08.11 Автобусний тур на 5 днів, 2 нічних переїзди Виїзд зі Львова о …"
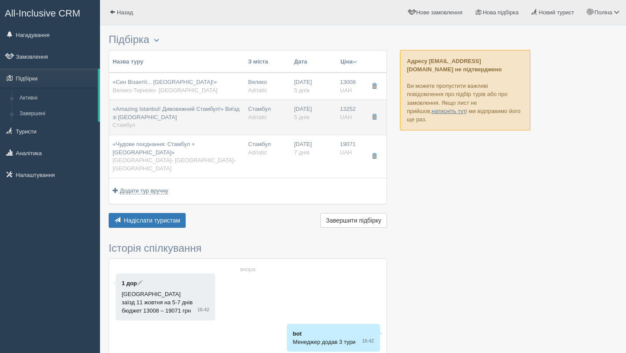
type input "13252"
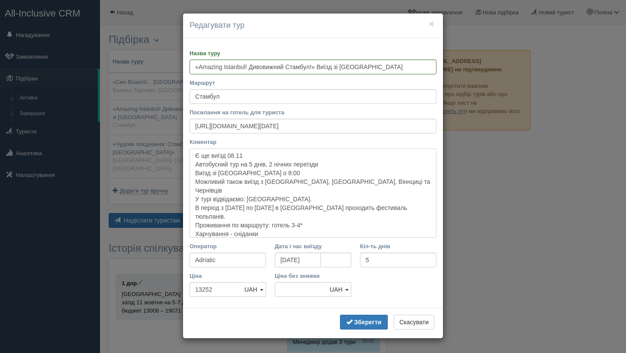
drag, startPoint x: 193, startPoint y: 199, endPoint x: 414, endPoint y: 199, distance: 221.1
click at [414, 199] on textarea "Є ще виїзд 08.11 Автобусний тур на 5 днів, 2 нічних переїзди Виїзд зі Львова о …" at bounding box center [312, 192] width 247 height 89
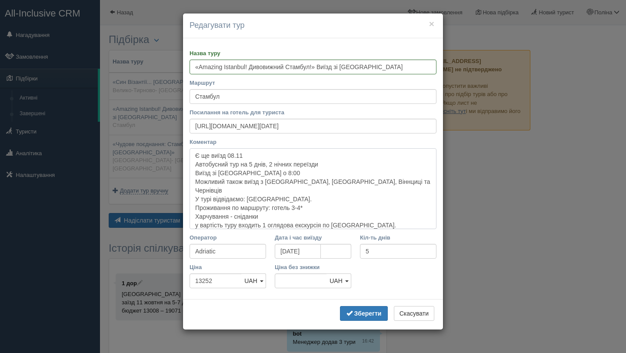
click at [393, 214] on textarea "Є ще виїзд 08.11 Автобусний тур на 5 днів, 2 нічних переїзди Виїзд зі Львова о …" at bounding box center [312, 188] width 247 height 81
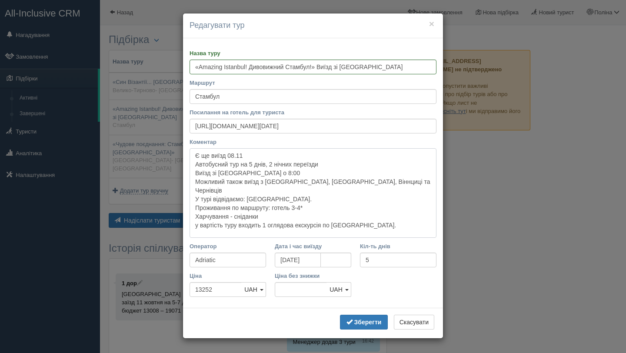
paste textarea "В період з 01.04 по 30.04 в Стамбулі проходить фестиваль тюльпанів."
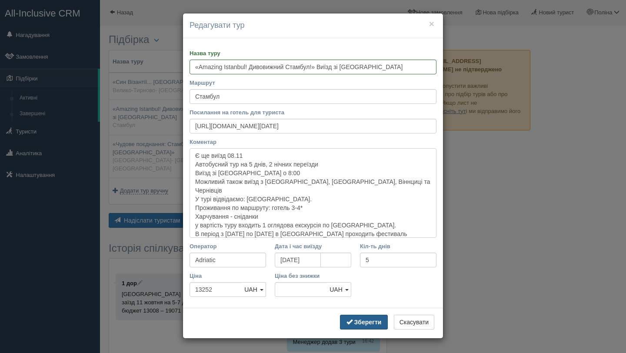
type textarea "Є ще виїзд 08.11 Автобусний тур на 5 днів, 2 нічних переїзди Виїзд зі Львова о …"
click at [380, 321] on b "Зберегти" at bounding box center [367, 321] width 27 height 7
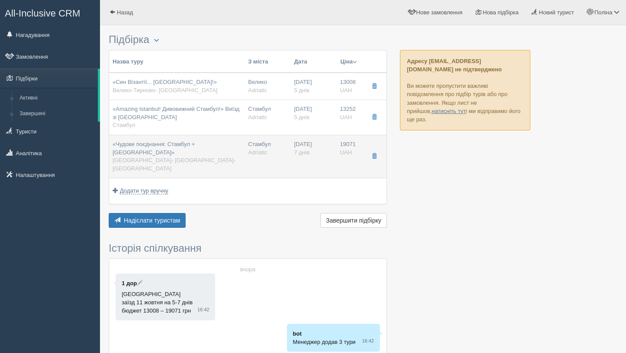
click at [183, 149] on div "«Чудове поєднання: Стамбул + Каппадокія» Стамбул- Анкара- Каппадокія" at bounding box center [177, 156] width 129 height 32
type input "«Чудове поєднання: Стамбул + Каппадокія»"
type input "Стамбул- Анкара- Каппадокія"
type input "https://adriatic-travel.com.ua/tour/chudove-poyednannya-stambul-kappadokiya?dat…"
type textarea "Автобусний тур в Каппадокію на 7 днів, 2 нічних переїзди Виїзд зі Львову о 8:00…"
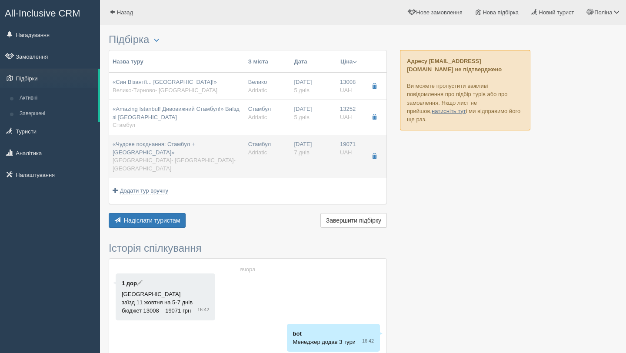
type input "7"
type input "19071"
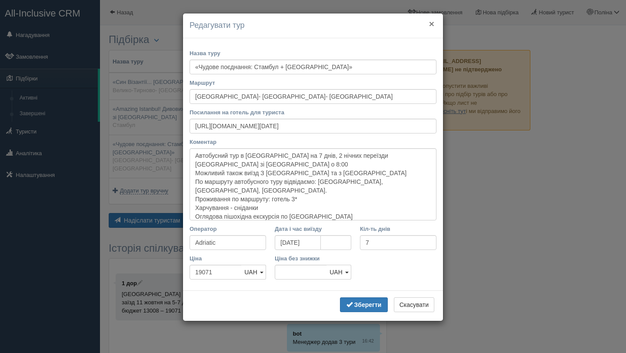
click at [434, 23] on button "×" at bounding box center [431, 23] width 5 height 9
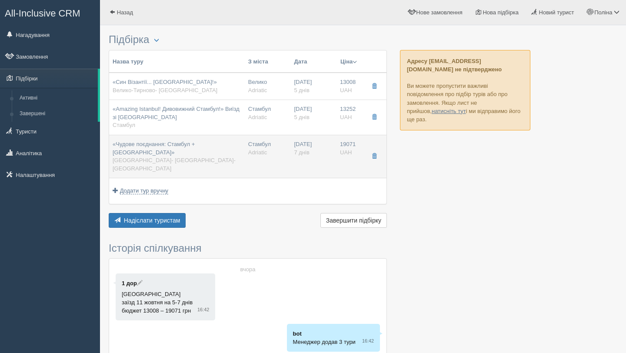
click at [218, 139] on td "«Чудове поєднання: Стамбул + Каппадокія» Стамбул- Анкара- Каппадокія" at bounding box center [177, 156] width 136 height 43
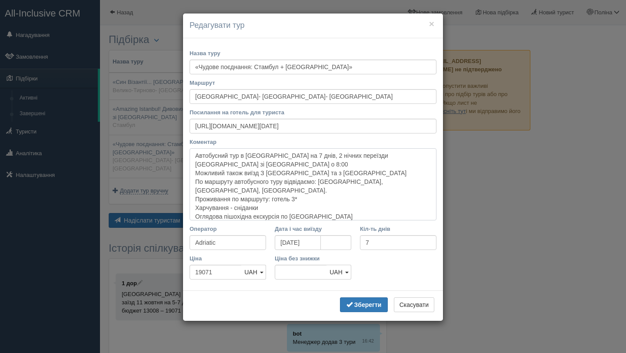
click at [240, 163] on textarea "Автобусний тур в Каппадокію на 7 днів, 2 нічних переїзди Виїзд зі Львову о 8:00…" at bounding box center [312, 184] width 247 height 72
type textarea "Автобусний тур в Каппадокію на 7 днів, 2 нічних переїзди Виїзд зі Львова о 8:00…"
click at [364, 303] on b "Зберегти" at bounding box center [367, 304] width 27 height 7
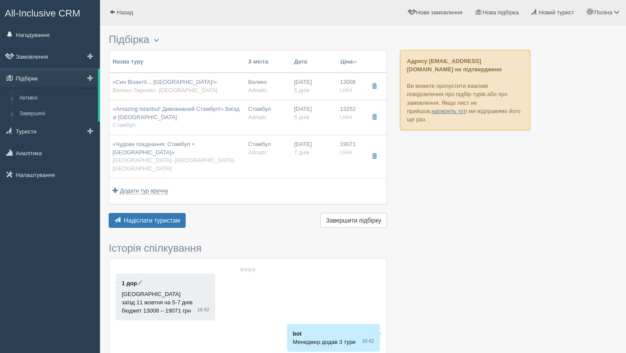
click at [54, 80] on link "Підбірки" at bounding box center [49, 78] width 98 height 19
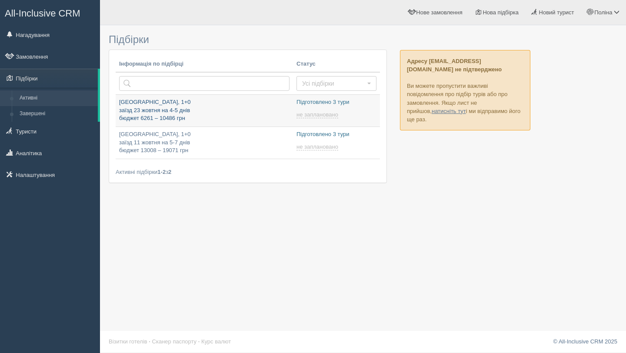
click at [186, 109] on p "Туреччина, 1+0 заїзд 23 жовтня на 4-5 днів бюджет 6261 – 10486 грн" at bounding box center [204, 110] width 170 height 24
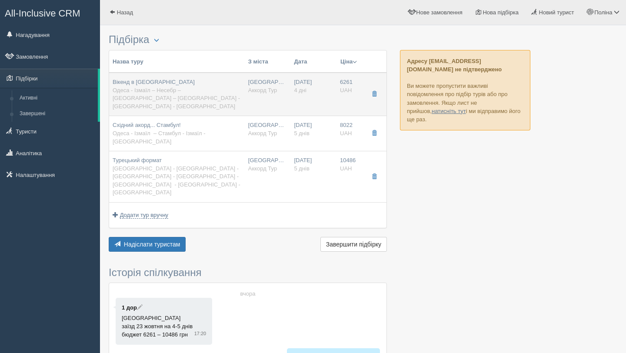
click at [216, 94] on div "Вікенд в [GEOGRAPHIC_DATA] [GEOGRAPHIC_DATA] - [GEOGRAPHIC_DATA] – [GEOGRAPHIC_…" at bounding box center [177, 94] width 129 height 32
type input "Вікенд в [GEOGRAPHIC_DATA]"
type input "Одеса - Ізмаїл – Несебр – [GEOGRAPHIC_DATA] – [GEOGRAPHIC_DATA] - [GEOGRAPHIC_D…"
type input "[URL][DOMAIN_NAME]"
type textarea "Днів: 4 , 2 нічних переїзди , екскурсій у вартості туру: 1"
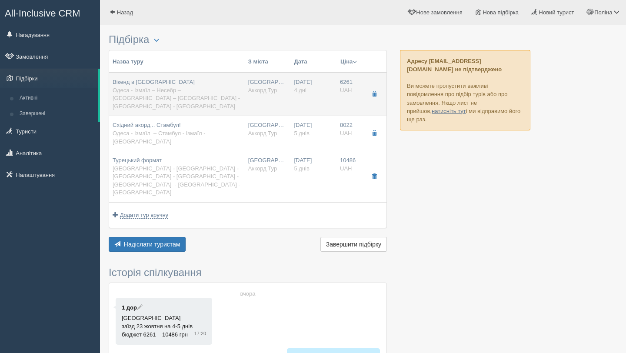
type input "Аккорд Тур"
type input "4"
type input "6261"
type input "127"
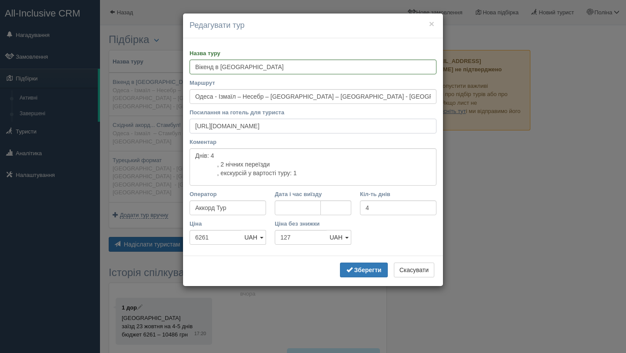
scroll to position [0, 233]
drag, startPoint x: 192, startPoint y: 126, endPoint x: 448, endPoint y: 139, distance: 256.2
click at [448, 139] on div "× Редагувати тур Назва туру Вікенд в [GEOGRAPHIC_DATA] [PERSON_NAME][GEOGRAPHIC…" at bounding box center [313, 176] width 626 height 353
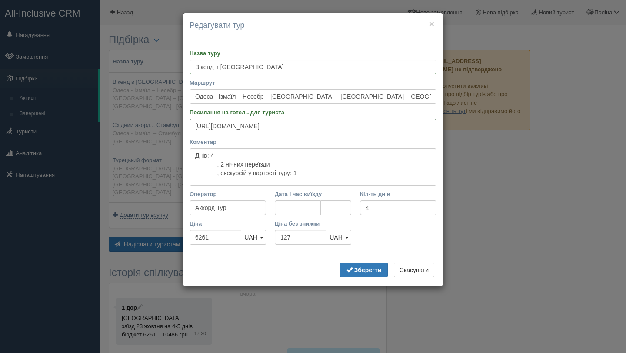
scroll to position [0, 0]
click at [235, 166] on textarea "Днів: 4 , 2 нічних переїзди , екскурсій у вартості туру: 1" at bounding box center [312, 166] width 247 height 37
click at [221, 164] on textarea "Днів: 4 , 2 нічних переїзди , екскурсій у вартості туру: 1" at bounding box center [312, 166] width 247 height 37
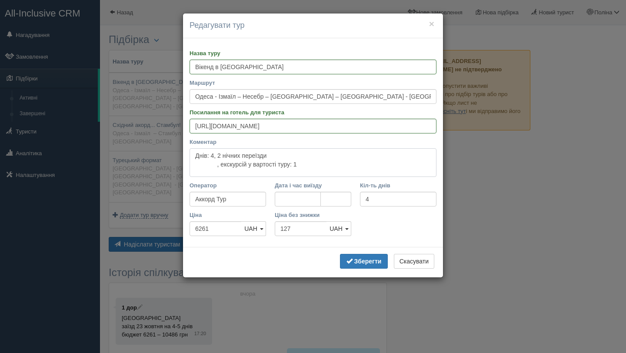
click at [211, 156] on textarea "Днів: 4, 2 нічних переїзди , екскурсій у вартості туру: 1" at bounding box center [312, 162] width 247 height 29
click at [221, 156] on textarea "Тур на 4, 2 нічних переїзди , екскурсій у вартості туру: 1" at bounding box center [312, 162] width 247 height 29
click at [222, 156] on textarea "Тур на 4, дні, 2 нічних переїзди , екскурсій у вартості туру: 1" at bounding box center [312, 162] width 247 height 29
drag, startPoint x: 320, startPoint y: 166, endPoint x: 207, endPoint y: 164, distance: 113.0
click at [207, 164] on textarea "Тур на 4 дні, 2 нічних переїзди , екскурсій у вартості туру: 1" at bounding box center [312, 162] width 247 height 29
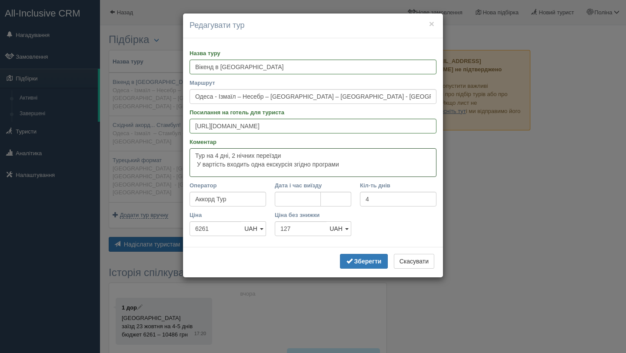
drag, startPoint x: 355, startPoint y: 165, endPoint x: 299, endPoint y: 167, distance: 56.5
click at [299, 167] on textarea "Тур на 4 дні, 2 нічних переїзди У вартість входить одна екскурсія згідно програ…" at bounding box center [312, 162] width 247 height 29
paste textarea "«Турецький діамант - Стамбул» https://www.accordtour.com/tours/7634/tab/tab_des…"
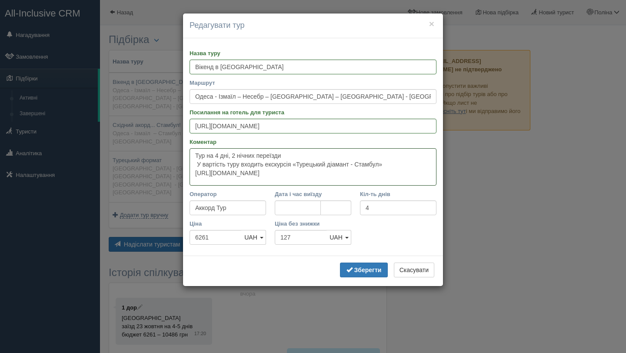
drag, startPoint x: 192, startPoint y: 174, endPoint x: 358, endPoint y: 176, distance: 166.4
click at [358, 176] on textarea "Тур на 4 дні, 2 нічних переїзди У вартість туру входить екскурсія «Турецький ді…" at bounding box center [312, 166] width 247 height 37
click at [292, 157] on textarea "Тур на 4 дні, 2 нічних переїзди У вартість туру входить екскурсія «Турецький ді…" at bounding box center [312, 166] width 247 height 37
paste textarea "проживання по маршруту в готелі на базі сніданків https://www.accordtour.com/to…"
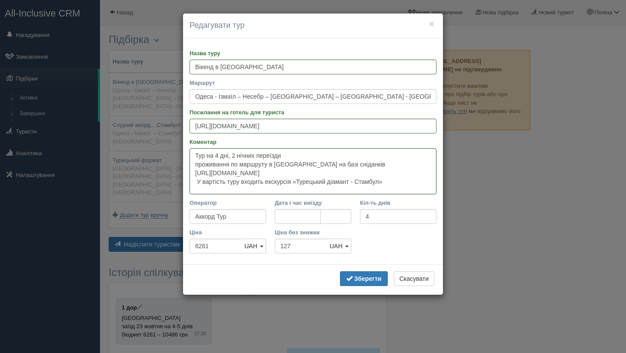
click at [198, 164] on textarea "Тур на 4 дні, 2 нічних переїзди проживання по маршруту в готелі на базі сніданк…" at bounding box center [312, 171] width 247 height 46
drag, startPoint x: 194, startPoint y: 172, endPoint x: 414, endPoint y: 174, distance: 220.3
click at [414, 174] on textarea "Тур на 4 дні, 2 нічних переїзди Проживання по маршруту в готелі на базі сніданк…" at bounding box center [312, 171] width 247 height 46
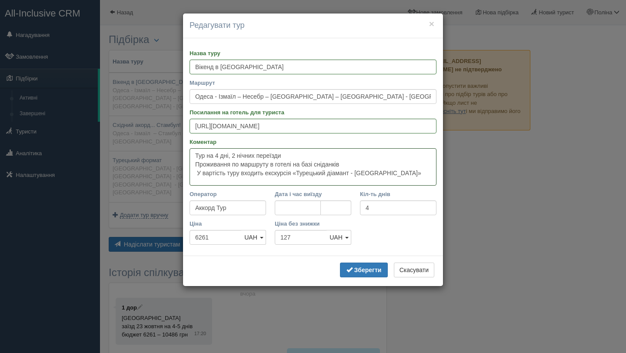
click at [196, 171] on textarea "Тур на 4 дні, 2 нічних переїзди Проживання по маршруту в готелі на базі сніданк…" at bounding box center [312, 166] width 247 height 37
click at [399, 176] on textarea "Тур на 4 дні, 2 нічних переїзди Проживання по маршруту в готелі на базі сніданк…" at bounding box center [312, 166] width 247 height 37
click at [195, 155] on textarea "Тур на 4 дні, 2 нічних переїзди Проживання по маршруту в готелі на базі сніданк…" at bounding box center [312, 166] width 247 height 37
type textarea "Виїзд з Одеси Тур на 4 дні, 2 нічних переїзди Проживання по маршруту в готелі н…"
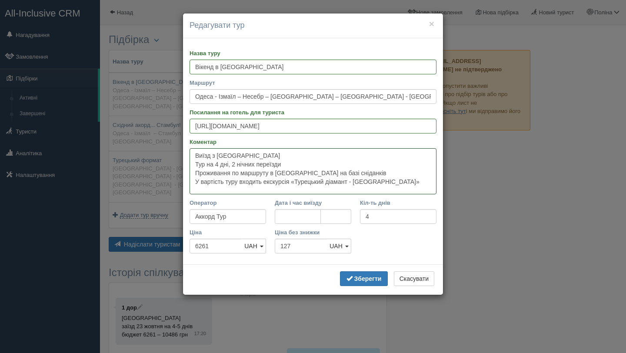
type textarea "Виїзд з Одеси Тур на 4 дні, 2 нічних переїзди Проживання по маршруту в готелі н…"
click at [403, 186] on textarea "Виїзд з Одеси Тур на 4 дні, 2 нічних переїзди Проживання по маршруту в готелі н…" at bounding box center [312, 171] width 247 height 46
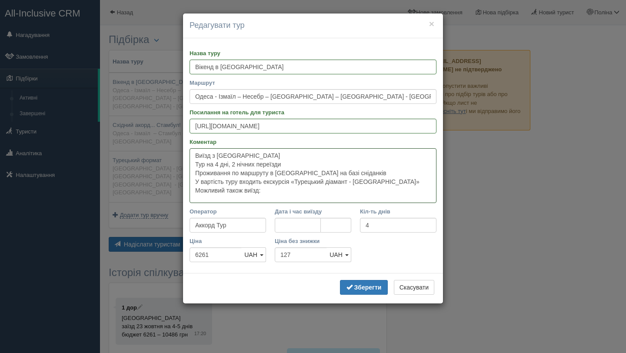
type textarea "Виїзд з Одеси Тур на 4 дні, 2 нічних переїзди Проживання по маршруту в готелі н…"
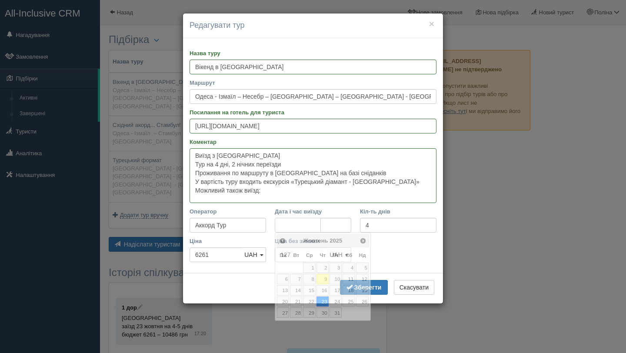
click at [287, 222] on input "Дата і час виїзду" at bounding box center [298, 225] width 46 height 15
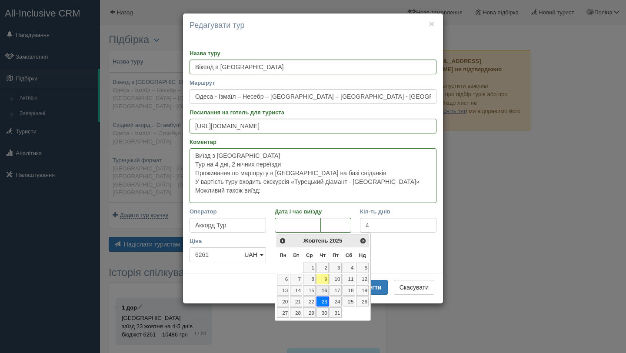
click at [321, 288] on link "16" at bounding box center [322, 290] width 12 height 10
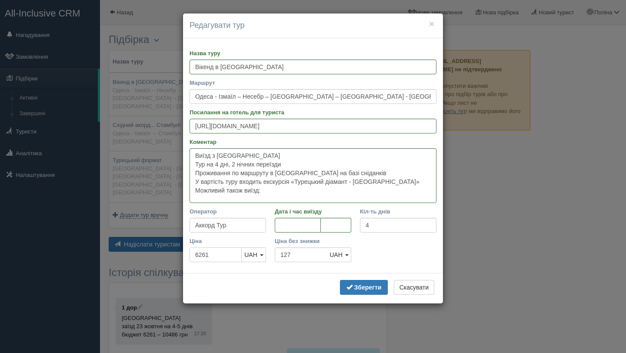
click at [205, 256] on input "6261" at bounding box center [215, 254] width 52 height 15
click at [215, 250] on input "681" at bounding box center [215, 254] width 52 height 15
click at [210, 256] on input "681" at bounding box center [215, 254] width 52 height 15
type input "6876"
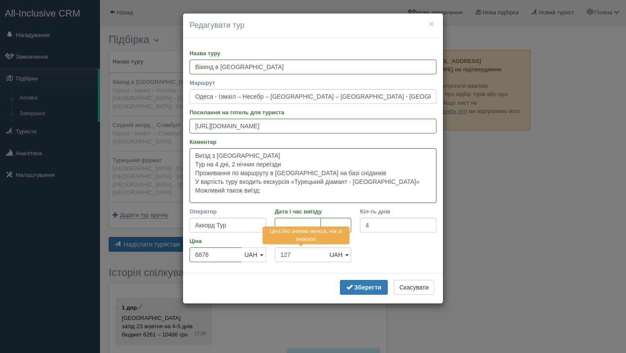
click at [287, 192] on textarea "Виїзд з Одеси Тур на 4 дні, 2 нічних переїзди Проживання по маршруту в готелі н…" at bounding box center [312, 175] width 247 height 55
type textarea "Виїзд з Одеси Тур на 4 дні, 2 нічних переїзди Проживання по маршруту в готелі н…"
click at [361, 285] on b "Зберегти" at bounding box center [367, 287] width 27 height 7
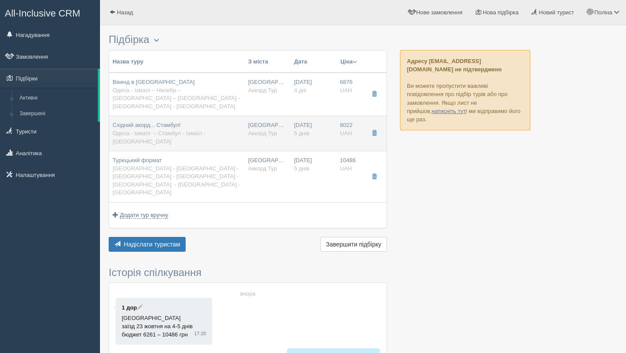
click at [273, 119] on td "Одеса Аккорд Тур" at bounding box center [268, 133] width 46 height 35
type input "Східний акорд... Стамбул!"
type input "Одеса - Ізмаїл – Стамбул - Ізмаїл - Одеса"
type input "https://www.accordtour.com/tours/838031/tab/tab_price/tour_date/2025-12-06/cls_…"
type textarea "Днів: 5 , 2 нічних переїзди , екскурсій у вартості туру: 1"
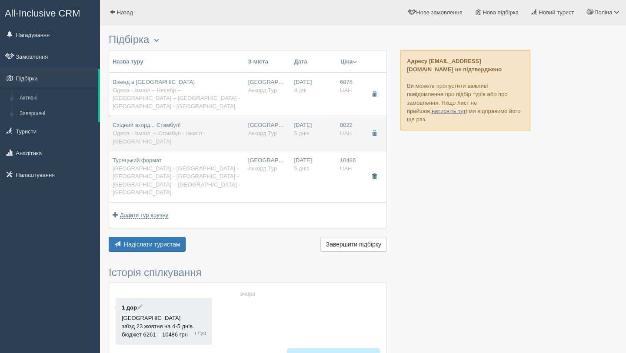
type input "5"
type input "8022"
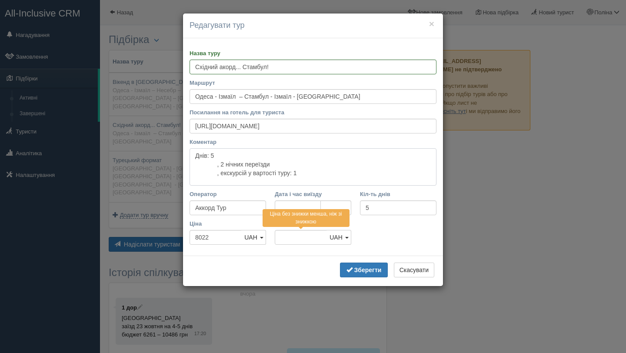
drag, startPoint x: 321, startPoint y: 172, endPoint x: 189, endPoint y: 153, distance: 133.0
click at [189, 153] on textarea "Днів: 5 , 2 нічних переїзди , екскурсій у вартості туру: 1" at bounding box center [312, 166] width 247 height 37
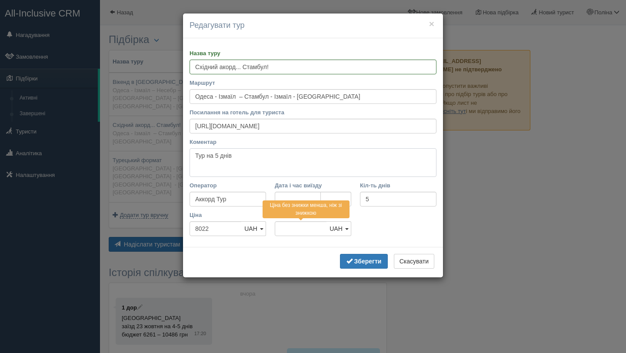
type textarea "Днів: 5 , 2 нічних переїзди , екскурсій у вартості туру: 1"
click at [268, 154] on textarea "Тур на 5 днів, 2 нічних пееїзди" at bounding box center [312, 162] width 247 height 29
click at [327, 153] on textarea "Тур на 5 днів, 2 нічних переїзди" at bounding box center [312, 162] width 247 height 29
type textarea "Тур на 5 днів, 2 нічних переїзди"
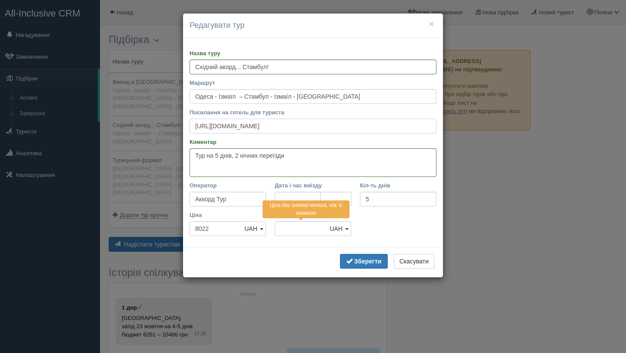
drag, startPoint x: 193, startPoint y: 127, endPoint x: 440, endPoint y: 126, distance: 246.8
click at [440, 126] on div "Назва туру Східний акорд... Стамбул! Маршрут Одеса - Ізмаїл – Стамбул - Ізмаїл …" at bounding box center [313, 142] width 260 height 209
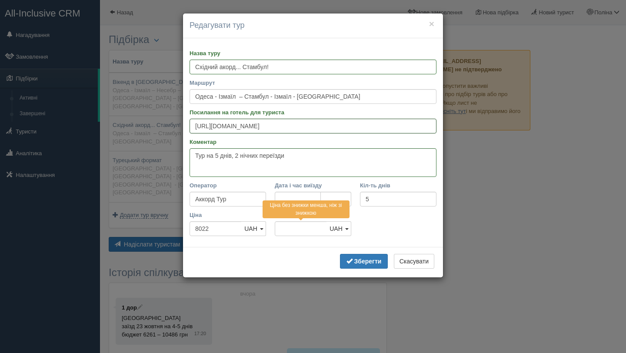
scroll to position [0, 0]
click at [392, 223] on div "Ціна 8022 UAH USD EUR UAH UAH USD EUR Ціна без знижки Ціна без знижки менша, ні…" at bounding box center [312, 226] width 255 height 30
click at [318, 199] on div "Ціна без знижки менша, ніж зі знижкою" at bounding box center [305, 209] width 87 height 22
click at [232, 229] on input "8022" at bounding box center [215, 228] width 52 height 15
type input "802"
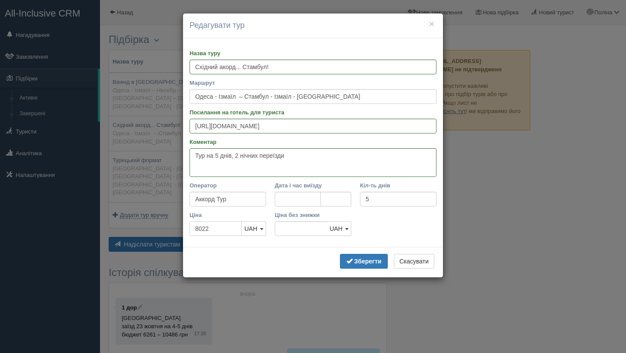
type input "8022"
type input "8"
type input "9502"
click at [294, 207] on div "Назва туру Східний акорд... Стамбул! Маршрут Одеса - Ізмаїл – Стамбул - Ізмаїл …" at bounding box center [313, 142] width 260 height 209
click at [289, 199] on div "Ціна без знижки менша, ніж зі знижкою" at bounding box center [305, 209] width 87 height 22
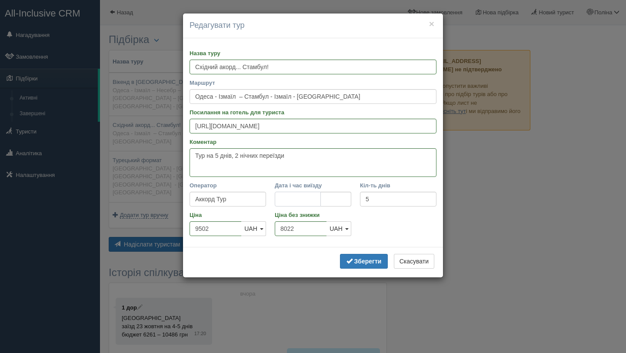
click at [288, 199] on input "Дата і час виїзду" at bounding box center [298, 199] width 46 height 15
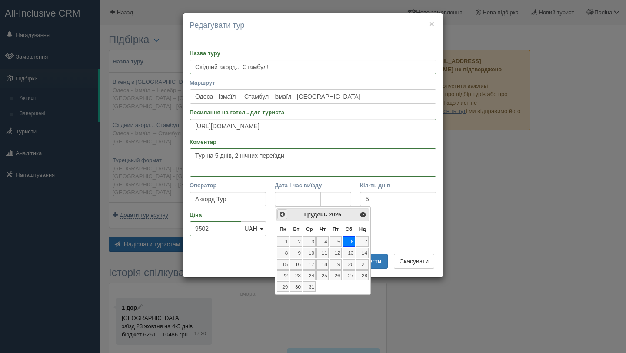
click at [280, 215] on span "<Попер" at bounding box center [281, 214] width 7 height 7
click at [281, 215] on span "<Попер" at bounding box center [281, 214] width 7 height 7
click at [324, 263] on link "16" at bounding box center [322, 264] width 12 height 10
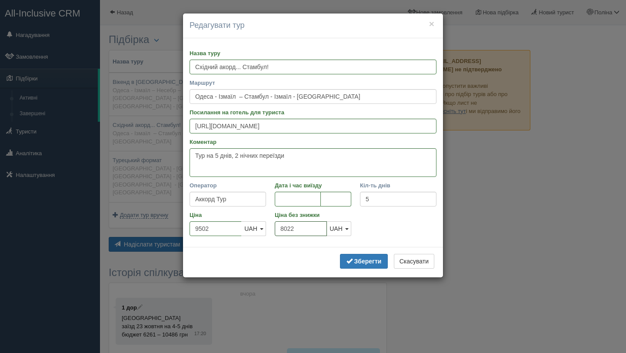
click at [295, 225] on input "8022" at bounding box center [301, 228] width 52 height 15
type input "8"
click at [282, 159] on textarea "Тур на 5 днів, 2 нічних переїзди" at bounding box center [312, 162] width 247 height 29
click at [289, 157] on textarea "Тур на 5 днів, 2 нічних переїзди" at bounding box center [312, 162] width 247 height 29
paste textarea "проживання по маршруту в готелі на базі сніданків; https://www.accordtour.com/t…"
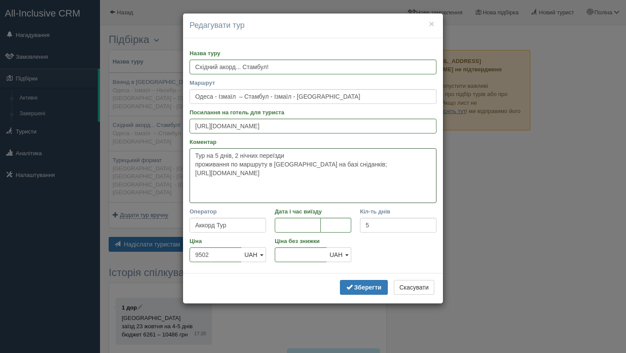
drag, startPoint x: 195, startPoint y: 173, endPoint x: 237, endPoint y: 187, distance: 44.5
click at [237, 187] on textarea "Тур на 5 днів, 2 нічних переїзди проживання по маршруту в готелі на базі снідан…" at bounding box center [312, 175] width 247 height 55
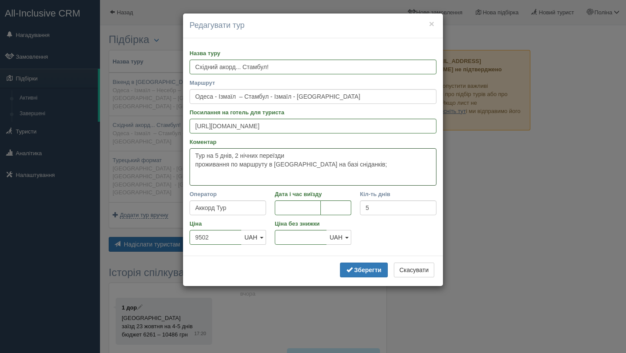
click at [199, 164] on textarea "Тур на 5 днів, 2 нічних переїзди проживання по маршруту в готелі на базі снідан…" at bounding box center [312, 166] width 247 height 37
click at [350, 167] on textarea "Тур на 5 днів, 2 нічних переїзди Проживання по маршруту в готелі на базі снідан…" at bounding box center [312, 166] width 247 height 37
paste textarea "Екскурсія «Турецький діамант - Стамбул» https://www.accordtour.com/tours/838031…"
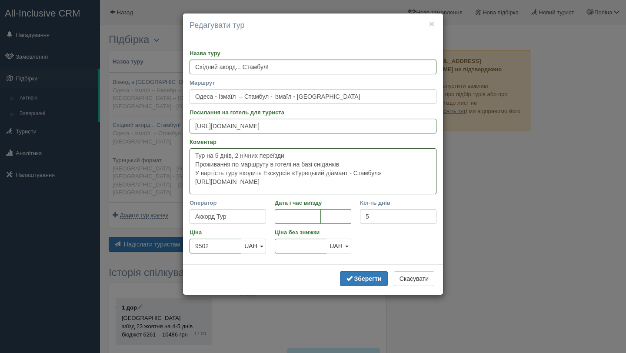
click at [270, 171] on textarea "Тур на 5 днів, 2 нічних переїзди Проживання по маршруту в готелі на базі снідан…" at bounding box center [312, 171] width 247 height 46
drag, startPoint x: 364, startPoint y: 179, endPoint x: 190, endPoint y: 180, distance: 174.2
click at [190, 180] on textarea "Тур на 5 днів, 2 нічних переїзди Проживання по маршруту в готелі на базі снідан…" at bounding box center [312, 171] width 247 height 46
type textarea "Тур на 5 днів, 2 нічних переїзди Проживання по маршруту в готелі на базі снідан…"
click at [363, 277] on b "Зберегти" at bounding box center [367, 278] width 27 height 7
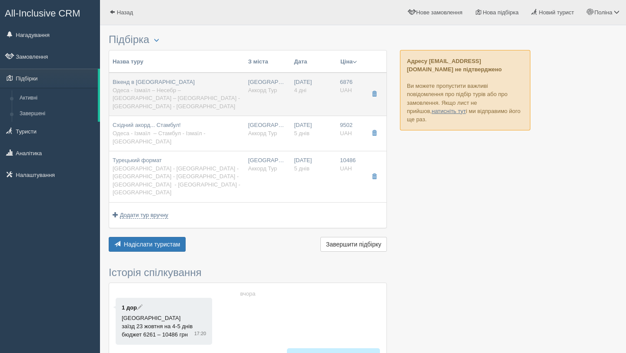
click at [188, 104] on td "Вікенд в Стамбулі Одеса - Ізмаїл – Несебр – Бургас – Стамбул - Ізмаїл - Одеса" at bounding box center [177, 94] width 136 height 43
type input "Вікенд в Стамбулі"
type input "Одеса - Ізмаїл – Несебр – Бургас – Стамбул - Ізмаїл - Одеса"
type input "https://www.accordtour.com/tours/7634/tab/tab_price/tour_date/2025-10-23/cls_nu…"
type textarea "Виїзд з Одеси Тур на 4 дні, 2 нічних переїзди Проживання по маршруту в готелі н…"
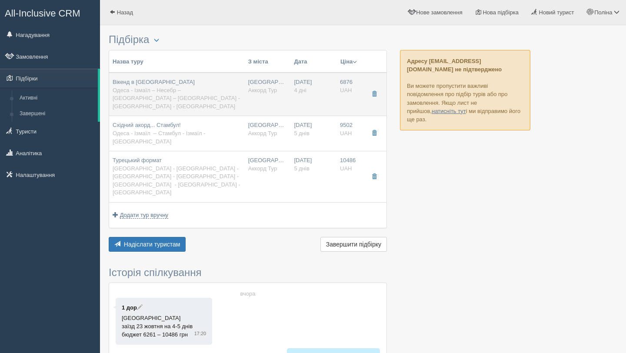
type input "4"
type input "6876"
type input "127"
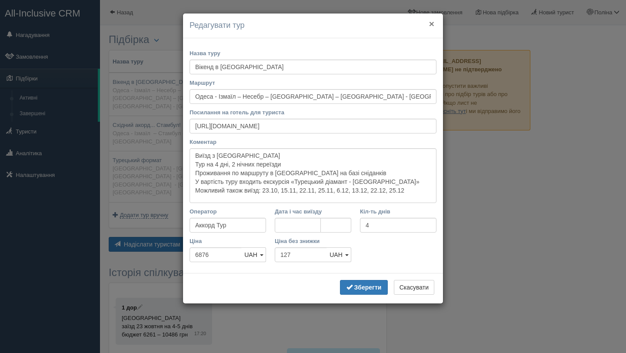
click at [433, 21] on button "×" at bounding box center [431, 23] width 5 height 9
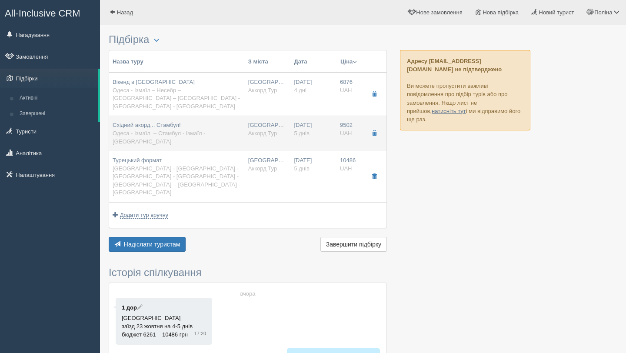
click at [229, 118] on td "Східний акорд... Стамбул! Одеса - Ізмаїл – Стамбул - Ізмаїл - Одеса" at bounding box center [177, 133] width 136 height 35
type input "Східний акорд... Стамбул!"
type input "Одеса - Ізмаїл – Стамбул - Ізмаїл - Одеса"
type input "https://www.accordtour.com/tours/838031/tab/tab_price/tour_date/2025-12-06/cls_…"
type textarea "Тур на 5 днів, 2 нічних переїзди Проживання по маршруту в готелі на базі снідан…"
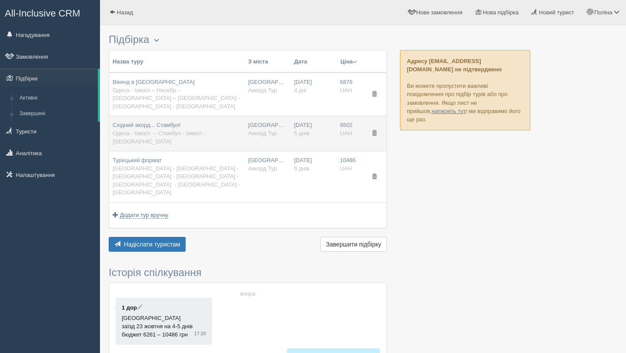
type input "5"
type input "9502"
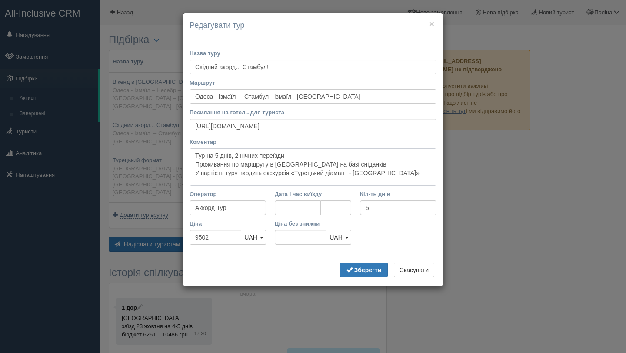
click at [405, 169] on textarea "Тур на 5 днів, 2 нічних переїзди Проживання по маршруту в готелі на базі снідан…" at bounding box center [312, 166] width 247 height 37
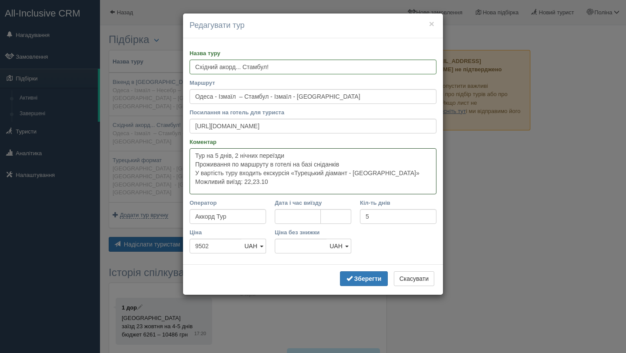
click at [256, 179] on textarea "Тур на 5 днів, 2 нічних переїзди Проживання по маршруту в готелі на базі снідан…" at bounding box center [312, 171] width 247 height 46
click at [278, 182] on textarea "Тур на 5 днів, 2 нічних переїзди Проживання по маршруту в готелі на базі снідан…" at bounding box center [312, 171] width 247 height 46
click at [263, 179] on textarea "Тур на 5 днів, 2 нічних переїзди Проживання по маршруту в готелі на базі снідан…" at bounding box center [312, 171] width 247 height 46
click at [297, 185] on textarea "Тур на 5 днів, 2 нічних переїзди Проживання по маршруту в готелі на базі снідан…" at bounding box center [312, 171] width 247 height 46
click at [305, 179] on textarea "Тур на 5 днів, 2 нічних переїзди Проживання по маршруту в готелі на базі снідан…" at bounding box center [312, 171] width 247 height 46
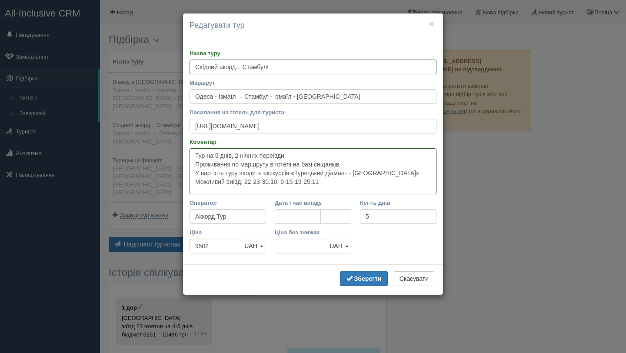
click at [332, 181] on textarea "Тур на 5 днів, 2 нічних переїзди Проживання по маршруту в готелі на базі снідан…" at bounding box center [312, 171] width 247 height 46
type textarea "Тур на 5 днів, 2 нічних переїзди Проживання по маршруту в готелі на базі снідан…"
click at [194, 155] on textarea "Тур на 5 днів, 2 нічних переїзди Проживання по маршруту в готелі на базі снідан…" at bounding box center [312, 171] width 247 height 46
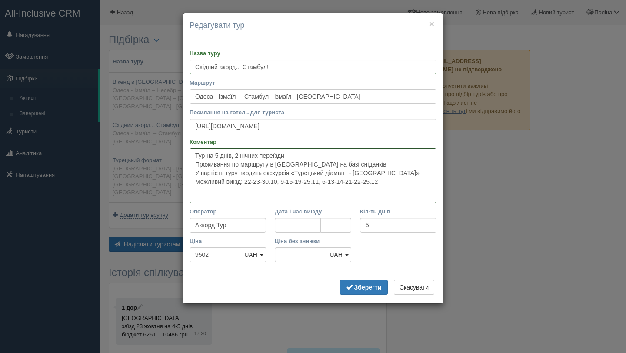
click at [202, 154] on textarea "Тур на 5 днів, 2 нічних переїзди Проживання по маршруту в готелі на базі снідан…" at bounding box center [312, 175] width 247 height 55
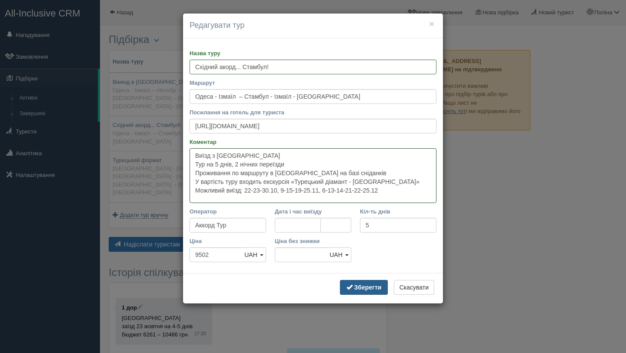
type textarea "Виїзд з Одеси Тур на 5 днів, 2 нічних переїзди Проживання по маршруту в готелі …"
click at [364, 284] on b "Зберегти" at bounding box center [367, 287] width 27 height 7
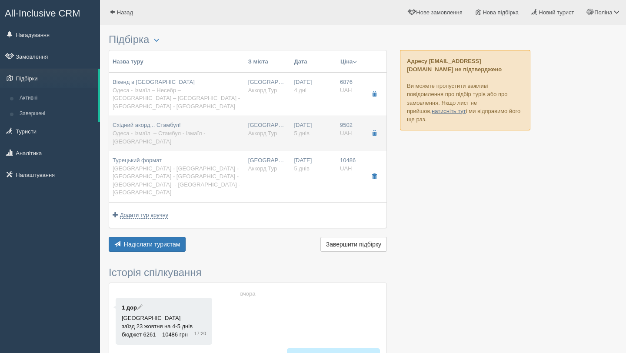
click at [200, 121] on div "Східний акорд... Стамбул! Одеса - Ізмаїл – Стамбул - Ізмаїл - Одеса" at bounding box center [177, 133] width 129 height 24
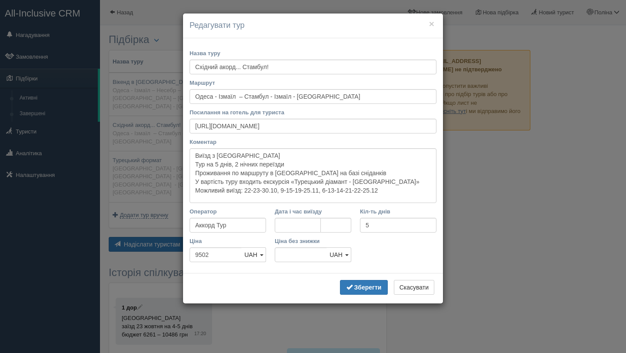
click at [427, 27] on h4 "Редагувати тур" at bounding box center [312, 25] width 247 height 11
click at [429, 27] on button "×" at bounding box center [431, 23] width 5 height 9
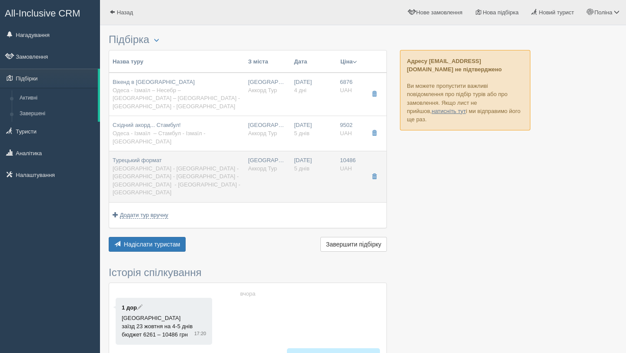
click at [275, 151] on td "Львів Аккорд Тур" at bounding box center [268, 176] width 46 height 51
type input "Турецький формат"
type input "Львів - Івано-Франківськ - Чернівці - Стамбул - Чернівці - Івано-Франківськ - Л…"
type input "https://www.accordtour.com/tours/108180/tab/tab_price/tour_date/2025-10-19/cls_…"
type textarea "Днів: 5 , 2 нічних переїзди , екскурсій у вартості туру: 1"
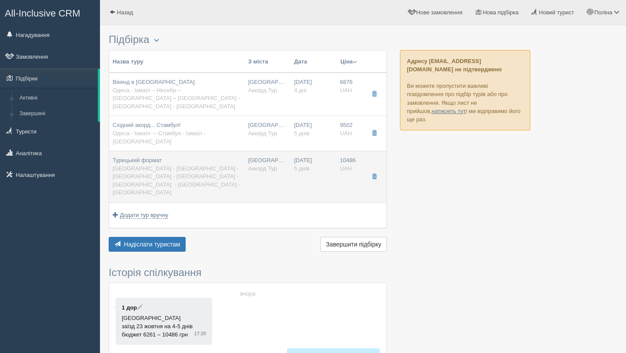
type input "10486"
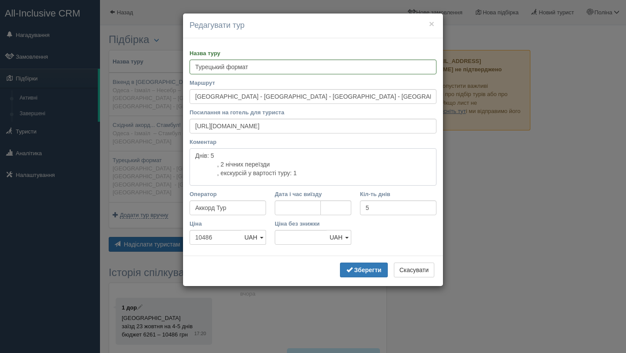
drag, startPoint x: 302, startPoint y: 178, endPoint x: 189, endPoint y: 149, distance: 116.5
click at [189, 149] on textarea "Днів: 5 , 2 нічних переїзди , екскурсій у вартості туру: 1" at bounding box center [312, 166] width 247 height 37
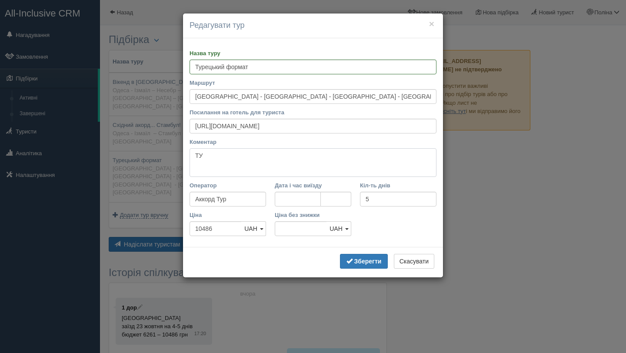
type textarea "Т"
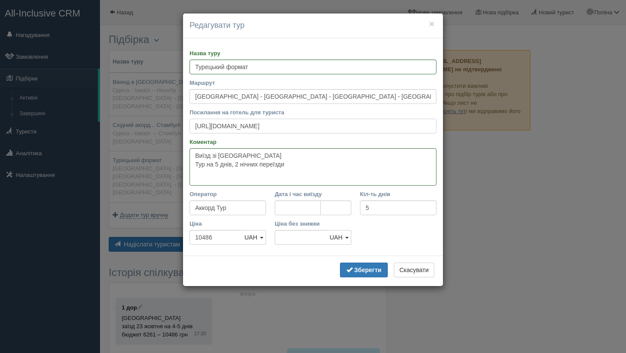
scroll to position [0, 239]
drag, startPoint x: 193, startPoint y: 127, endPoint x: 485, endPoint y: 128, distance: 291.9
click at [485, 128] on div "× Редагувати тур Назва туру Турецький формат Маршрут Львів - Івано-Франківськ -…" at bounding box center [313, 176] width 626 height 353
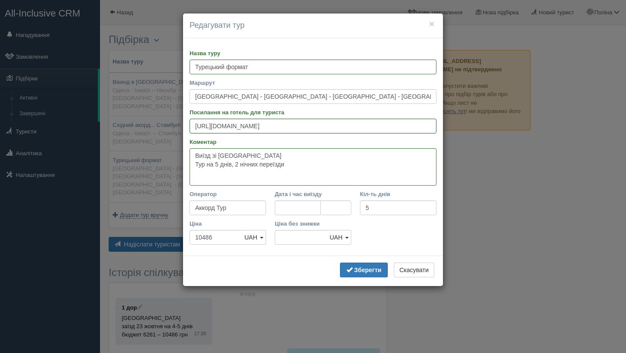
scroll to position [0, 0]
click at [273, 169] on textarea "Виїзд зі Львова Тур на 5 днів, 2 нічних переїзди" at bounding box center [312, 166] width 247 height 37
click at [242, 173] on textarea "Виїзд зі Львова Тур на 5 днів, 2 нічних переїзди Можливий виїзд 9,22" at bounding box center [312, 166] width 247 height 37
click at [267, 175] on textarea "Виїзд зі Львова Тур на 5 днів, 2 нічних переїзди Можливий виїзд: 9,22" at bounding box center [312, 166] width 247 height 37
click at [301, 161] on textarea "Виїзд зі Львова Тур на 5 днів, 2 нічних переїзди Можливий виїзд: 9,22.11, 21.12" at bounding box center [312, 166] width 247 height 37
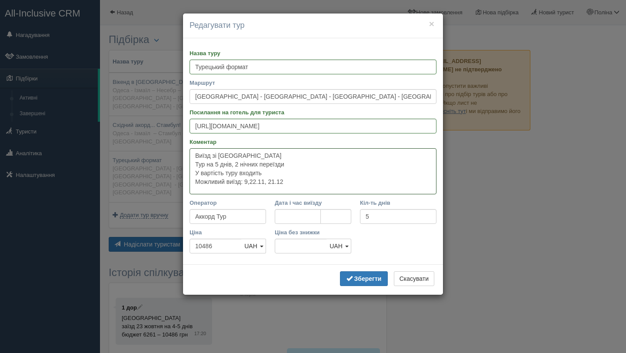
paste textarea "Екскурсія «Турецький діамант - Стамбул» https://www.accordtour.com/tours/108180…"
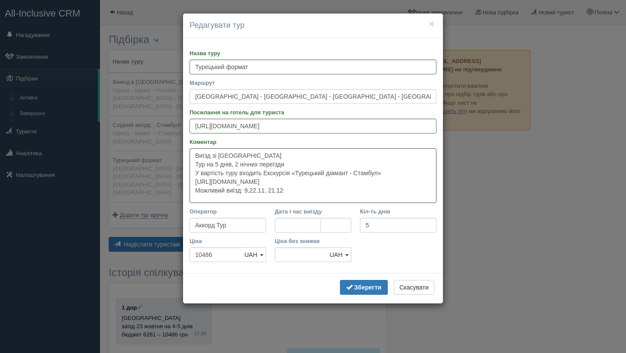
click at [270, 172] on textarea "Виїзд зі Львова Тур на 5 днів, 2 нічних переїзди У вартість туру входить Екскур…" at bounding box center [312, 175] width 247 height 55
drag, startPoint x: 192, startPoint y: 180, endPoint x: 379, endPoint y: 184, distance: 186.8
click at [379, 184] on textarea "Виїзд зі Львова Тур на 5 днів, 2 нічних переїзди У вартість туру входить екскур…" at bounding box center [312, 175] width 247 height 55
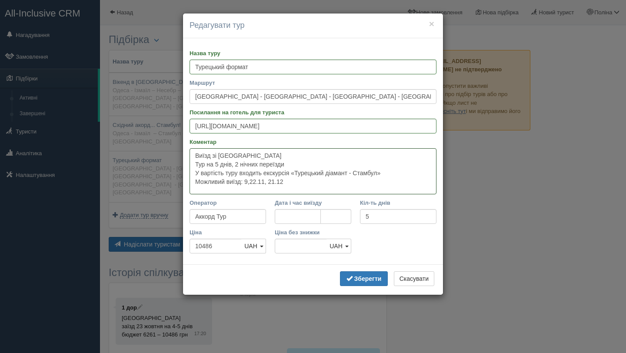
click at [319, 162] on textarea "Виїзд зі Львова Тур на 5 днів, 2 нічних переїзди У вартість туру входить екскур…" at bounding box center [312, 171] width 247 height 46
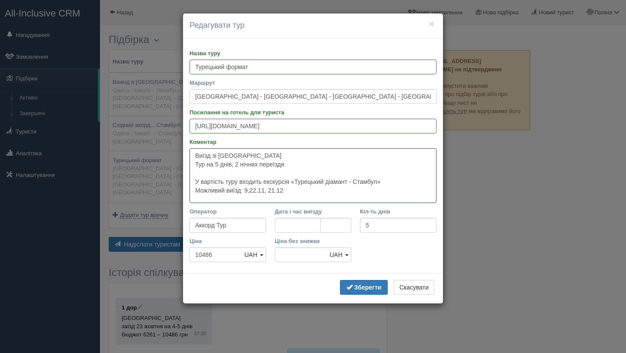
paste textarea "проживання по маршруту в готелі на базі сніданків; https://www.accordtour.com/t…"
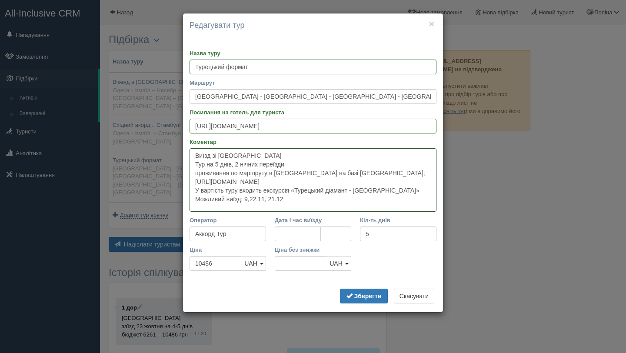
click at [198, 173] on textarea "Виїзд зі Львова Тур на 5 днів, 2 нічних переїзди проживання по маршруту в готел…" at bounding box center [312, 179] width 247 height 63
drag, startPoint x: 197, startPoint y: 182, endPoint x: 429, endPoint y: 182, distance: 232.4
click at [429, 182] on textarea "Виїзд зі Львова Тур на 5 днів, 2 нічних переїзди Проживання по маршруту в готел…" at bounding box center [312, 179] width 247 height 63
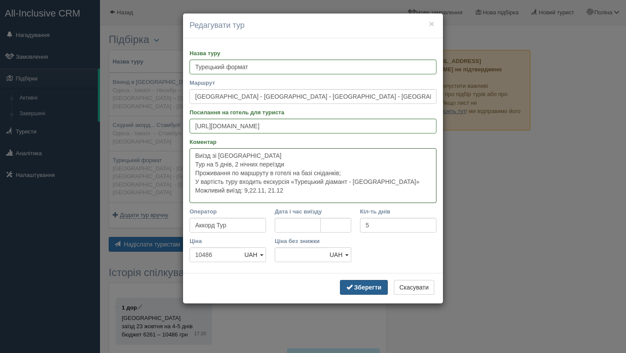
type textarea "Виїзд зі Львова Тур на 5 днів, 2 нічних переїзди Проживання по маршруту в готел…"
click at [368, 288] on b "Зберегти" at bounding box center [367, 287] width 27 height 7
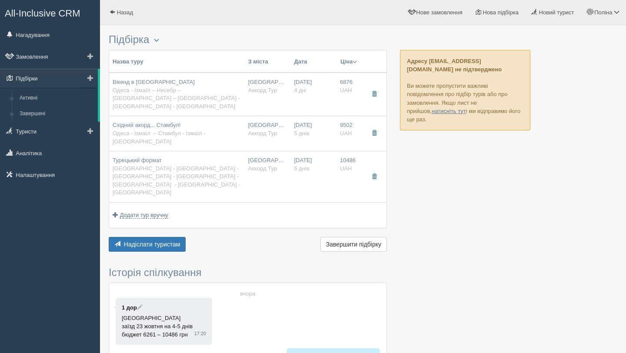
click at [33, 80] on link "Підбірки" at bounding box center [49, 78] width 98 height 19
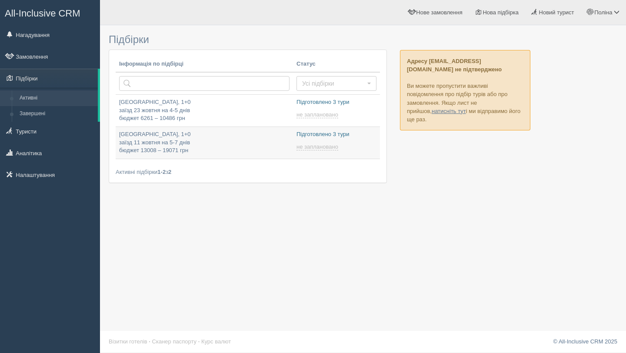
type input "[DATE] 17:40"
click at [494, 8] on link "Нова підбірка" at bounding box center [497, 12] width 56 height 25
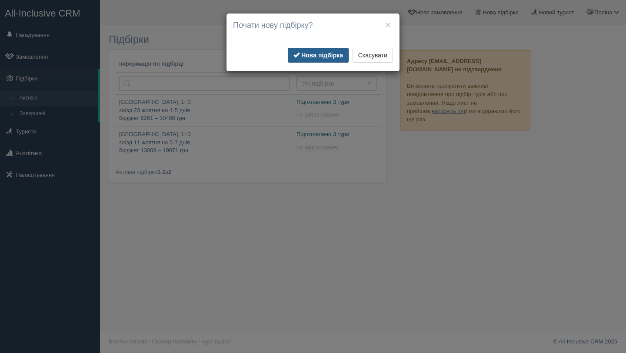
click at [324, 57] on b "Нова підбірка" at bounding box center [322, 55] width 42 height 7
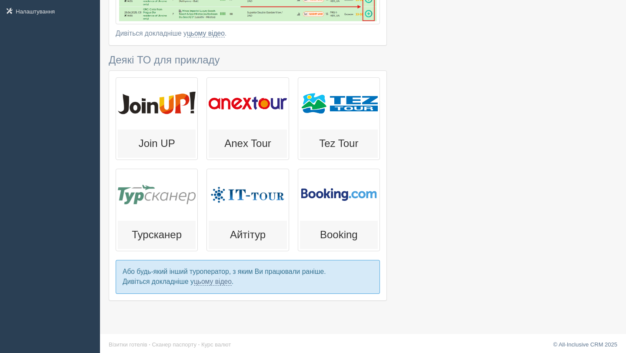
scroll to position [167, 0]
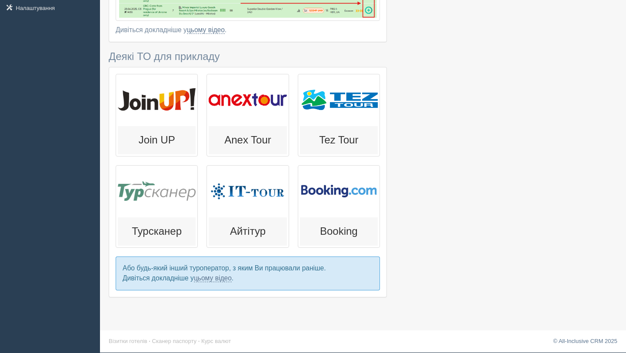
click at [250, 211] on div at bounding box center [248, 191] width 78 height 48
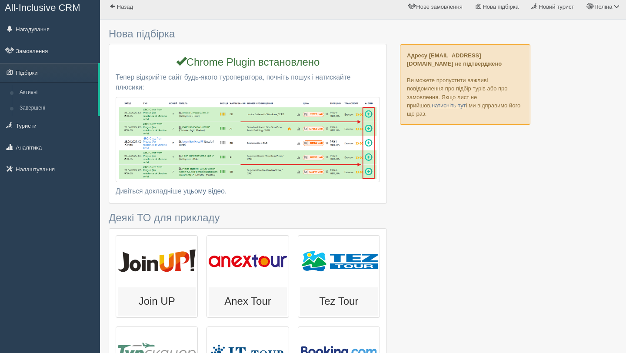
scroll to position [0, 0]
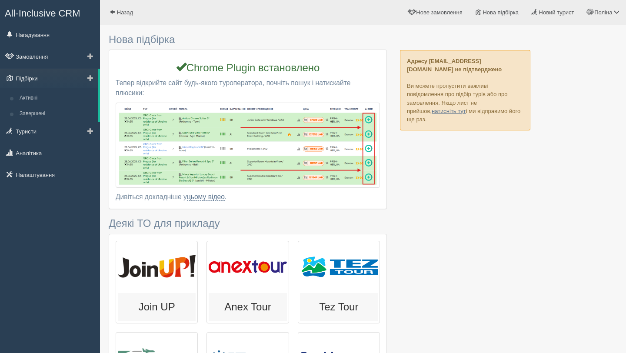
click at [39, 81] on link "Підбірки" at bounding box center [49, 78] width 98 height 19
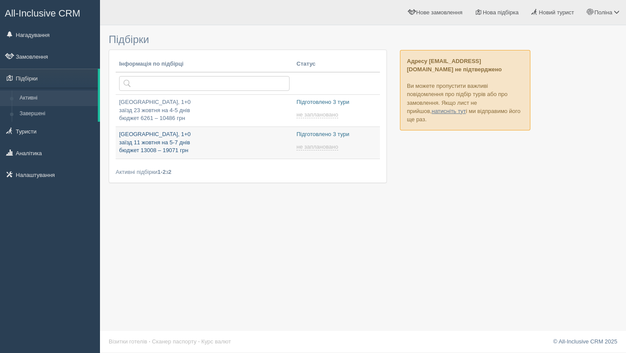
type input "[DATE] 17:40"
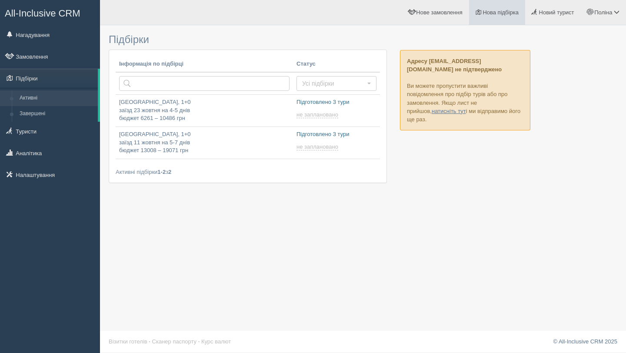
click at [497, 9] on span "Нова підбірка" at bounding box center [500, 12] width 36 height 7
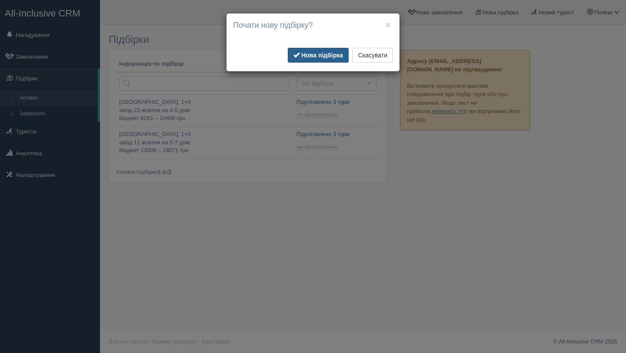
click at [312, 55] on b "Нова підбірка" at bounding box center [322, 55] width 42 height 7
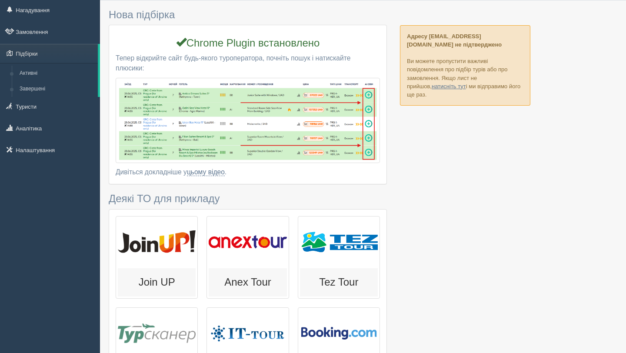
scroll to position [26, 0]
